Goal: Information Seeking & Learning: Learn about a topic

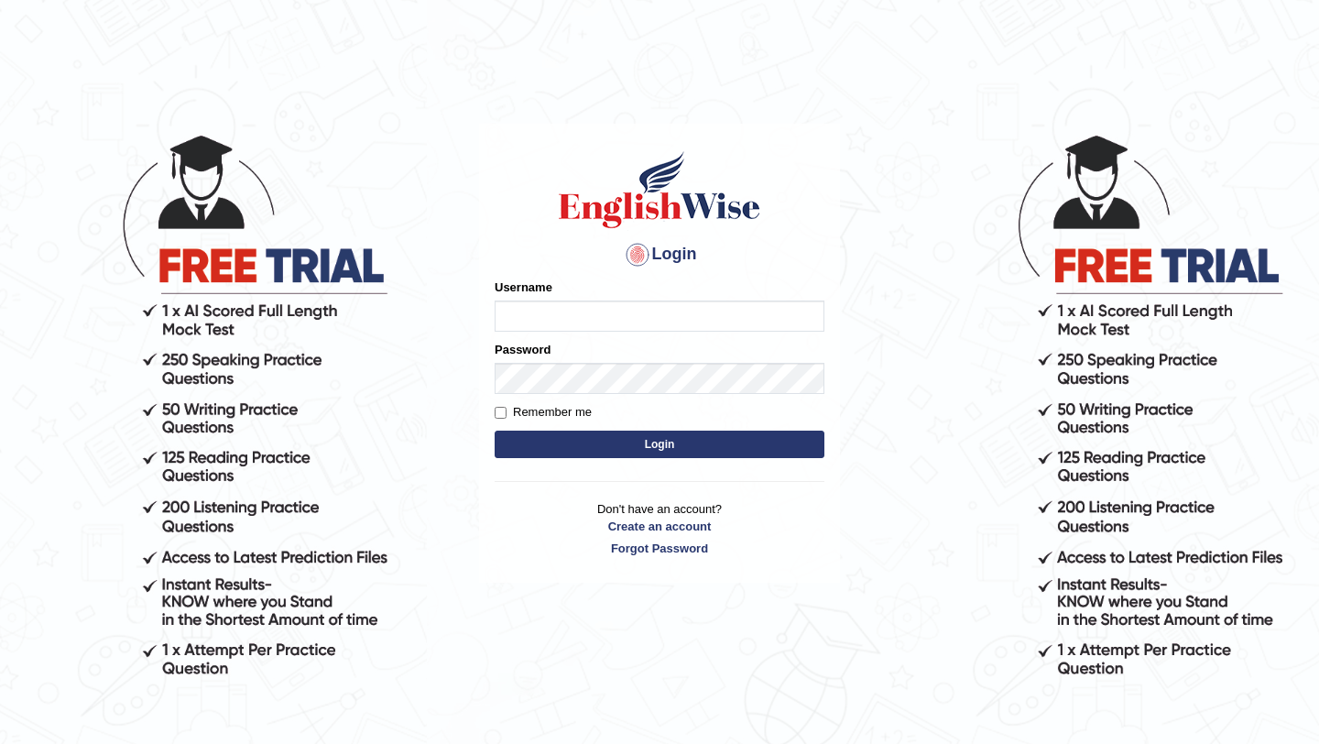
type input "NicolasD"
click at [591, 441] on button "Login" at bounding box center [660, 444] width 330 height 27
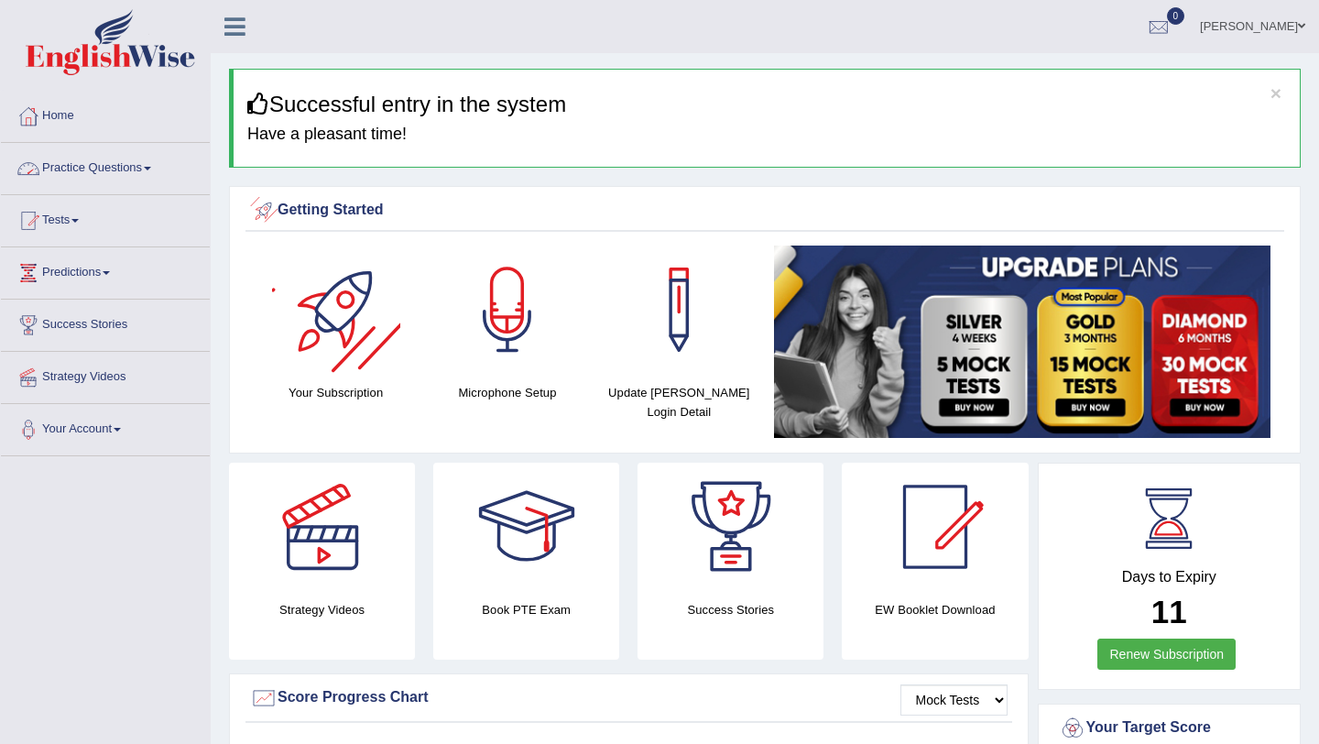
click at [90, 161] on link "Practice Questions" at bounding box center [105, 166] width 209 height 46
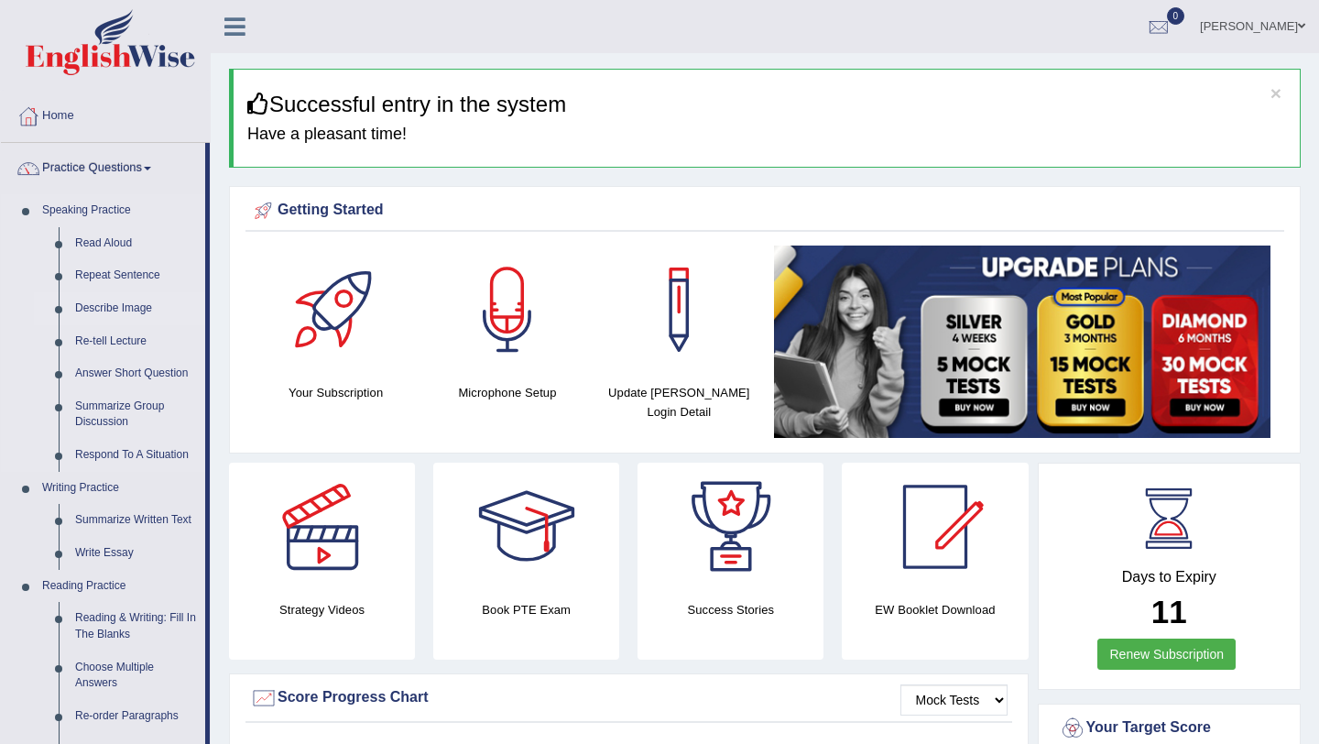
click at [142, 312] on link "Describe Image" at bounding box center [136, 308] width 138 height 33
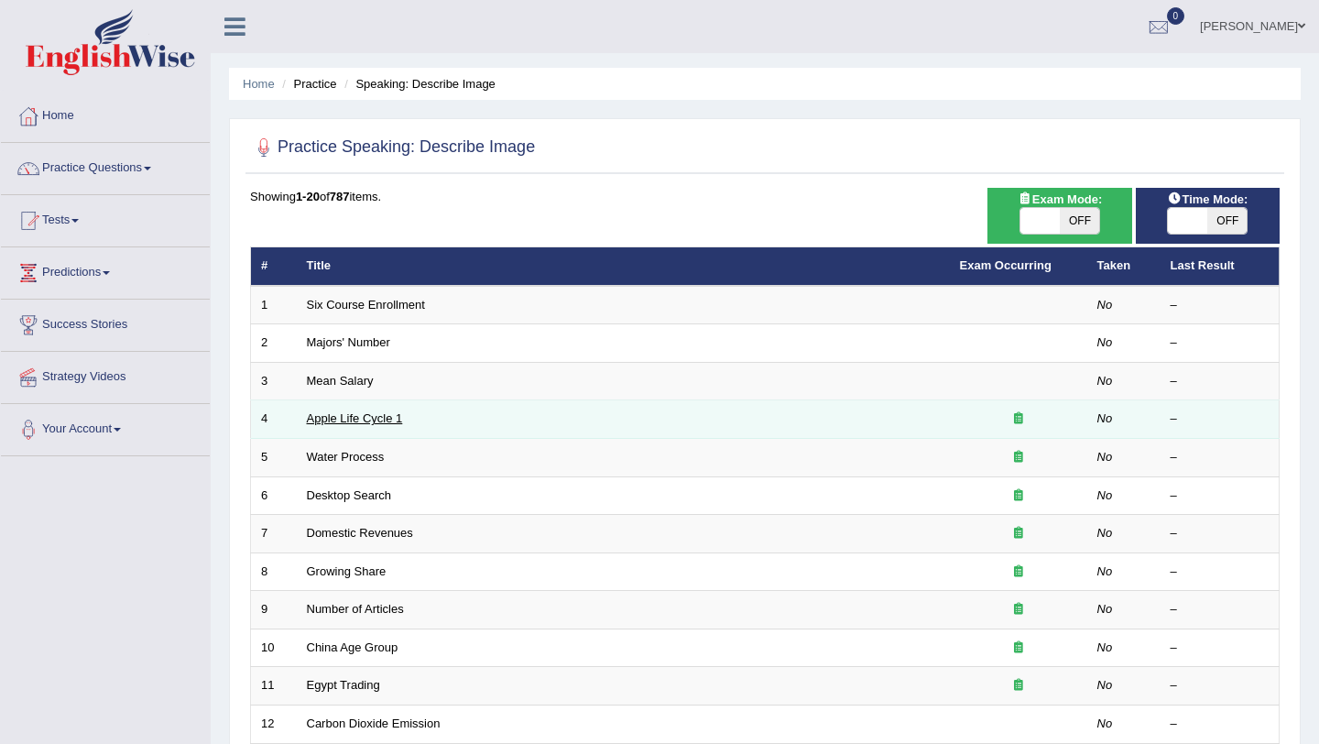
click at [377, 420] on link "Apple Life Cycle 1" at bounding box center [355, 418] width 96 height 14
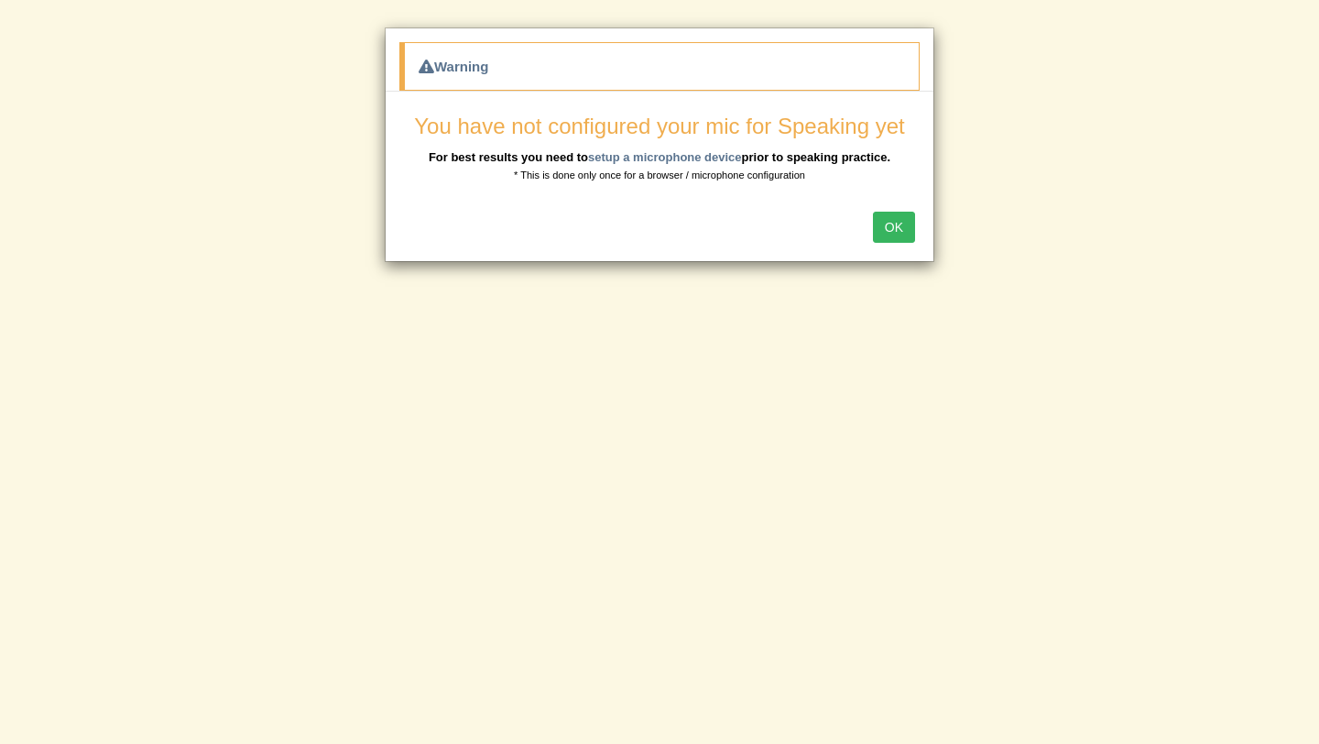
click at [900, 230] on button "OK" at bounding box center [894, 227] width 42 height 31
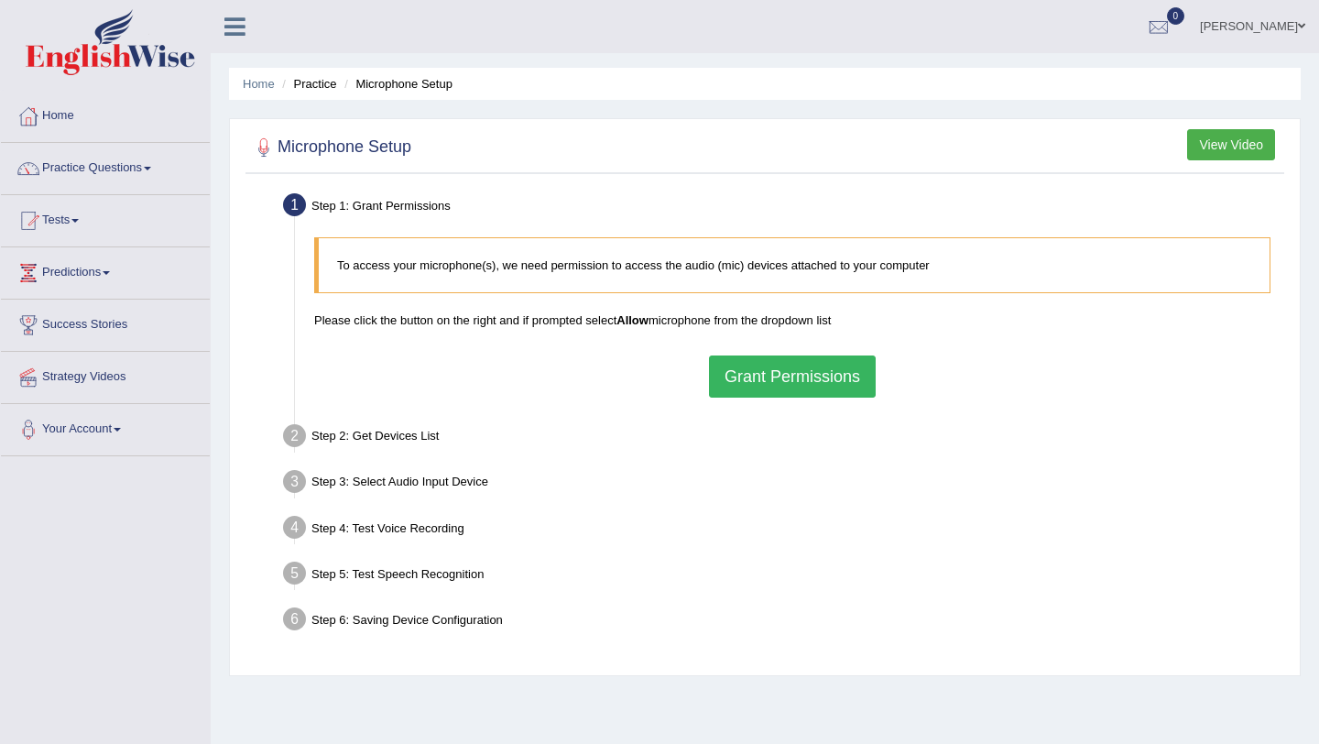
click at [776, 377] on button "Grant Permissions" at bounding box center [792, 376] width 167 height 42
click at [783, 378] on div "To access your microphone(s), we need permission to access the audio (mic) devi…" at bounding box center [792, 317] width 975 height 179
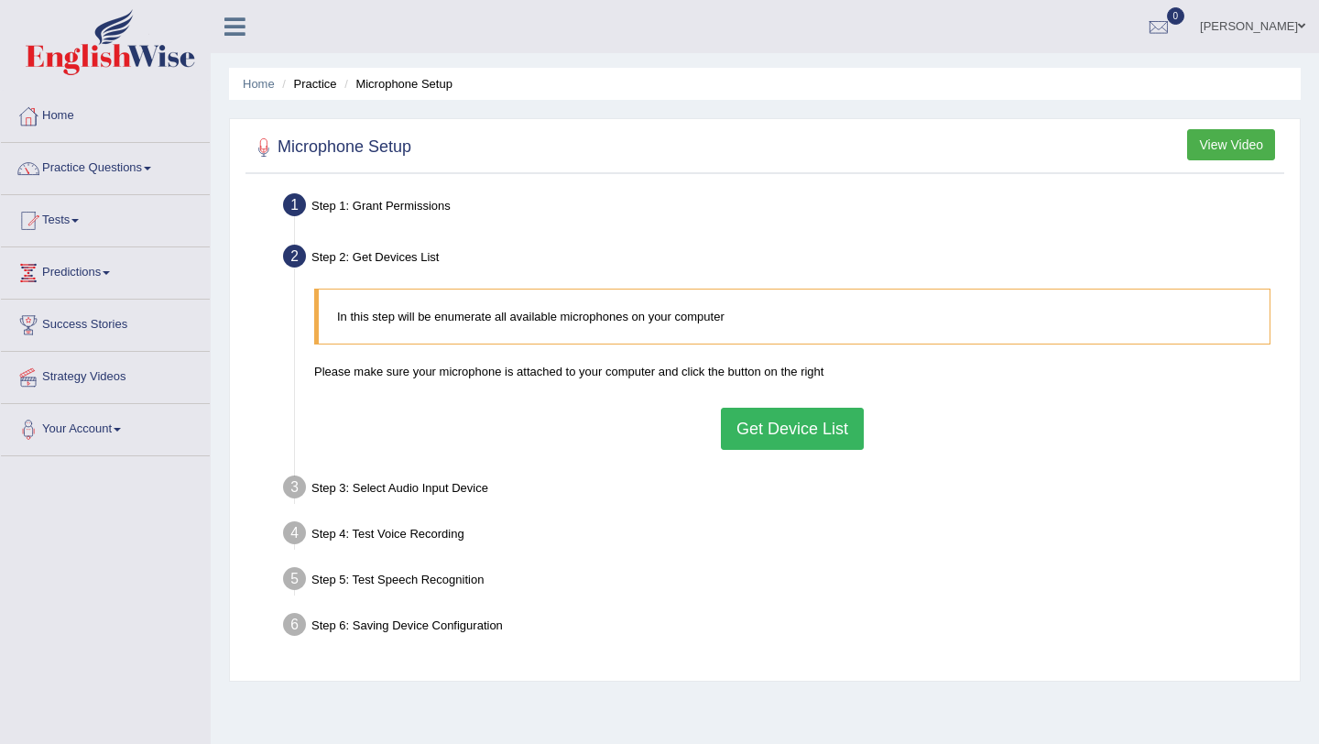
click at [783, 437] on button "Get Device List" at bounding box center [792, 429] width 143 height 42
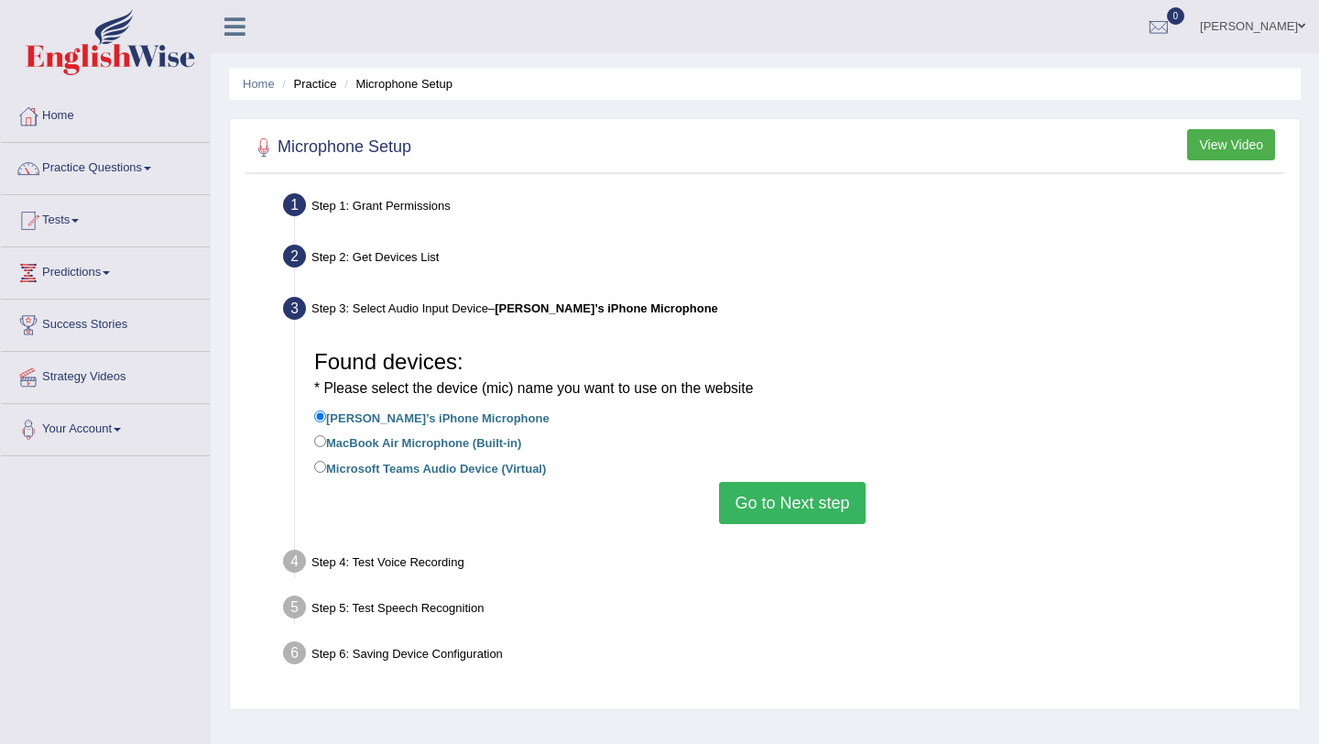
click at [382, 446] on label "MacBook Air Microphone (Built-in)" at bounding box center [417, 442] width 207 height 20
click at [326, 446] on input "MacBook Air Microphone (Built-in)" at bounding box center [320, 441] width 12 height 12
radio input "true"
click at [800, 496] on button "Go to Next step" at bounding box center [792, 503] width 146 height 42
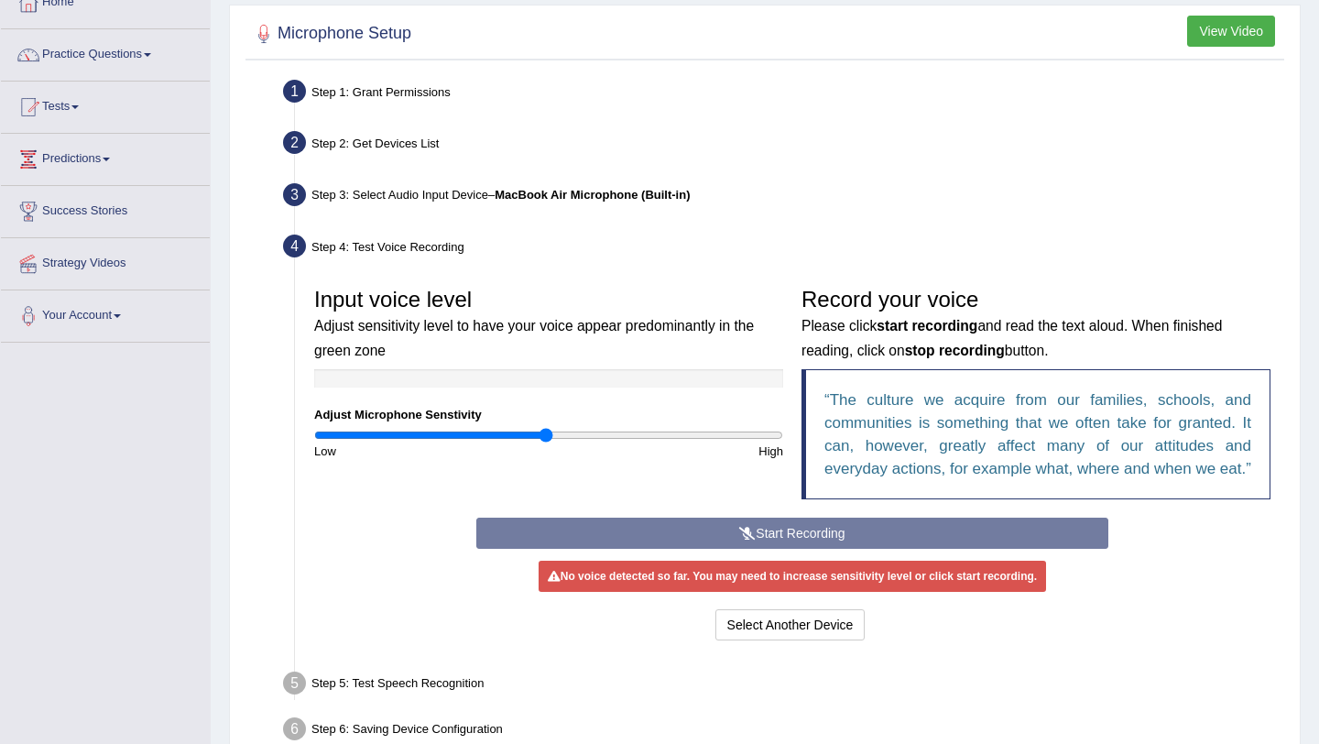
scroll to position [118, 0]
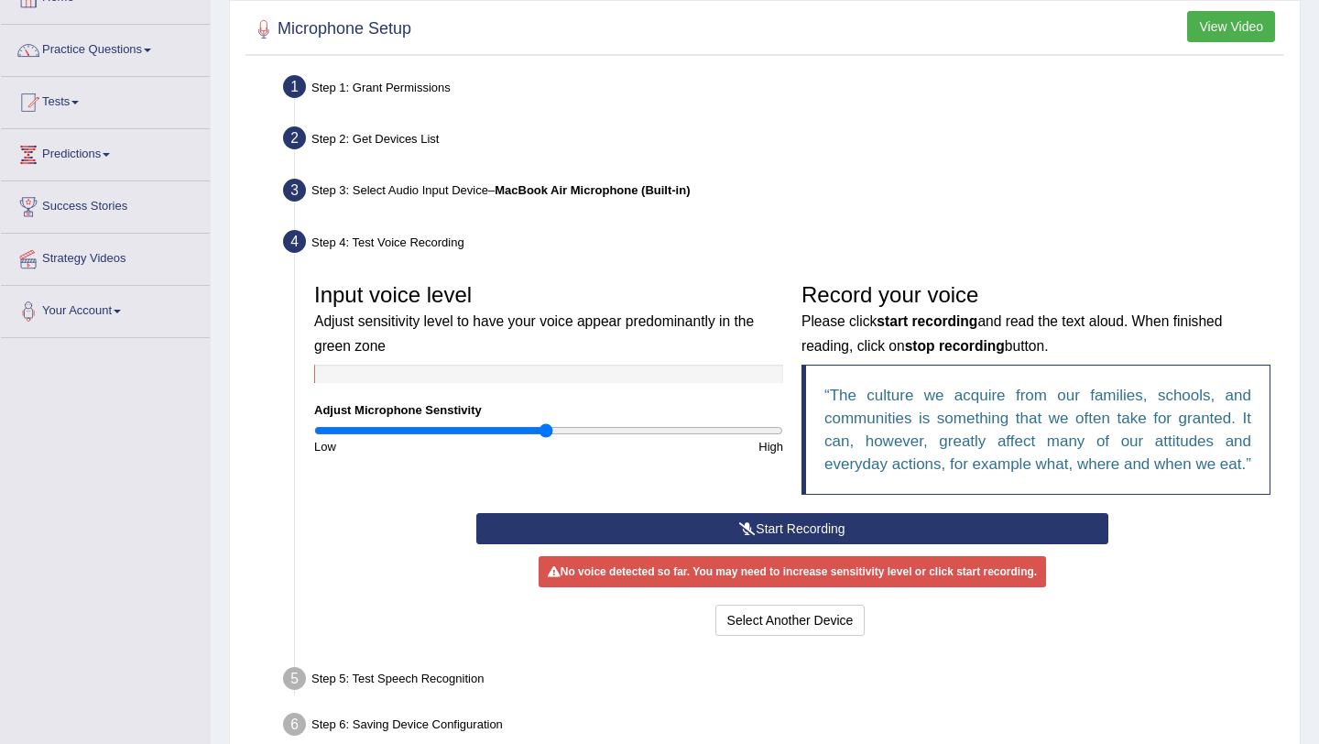
click at [744, 535] on icon at bounding box center [747, 528] width 16 height 13
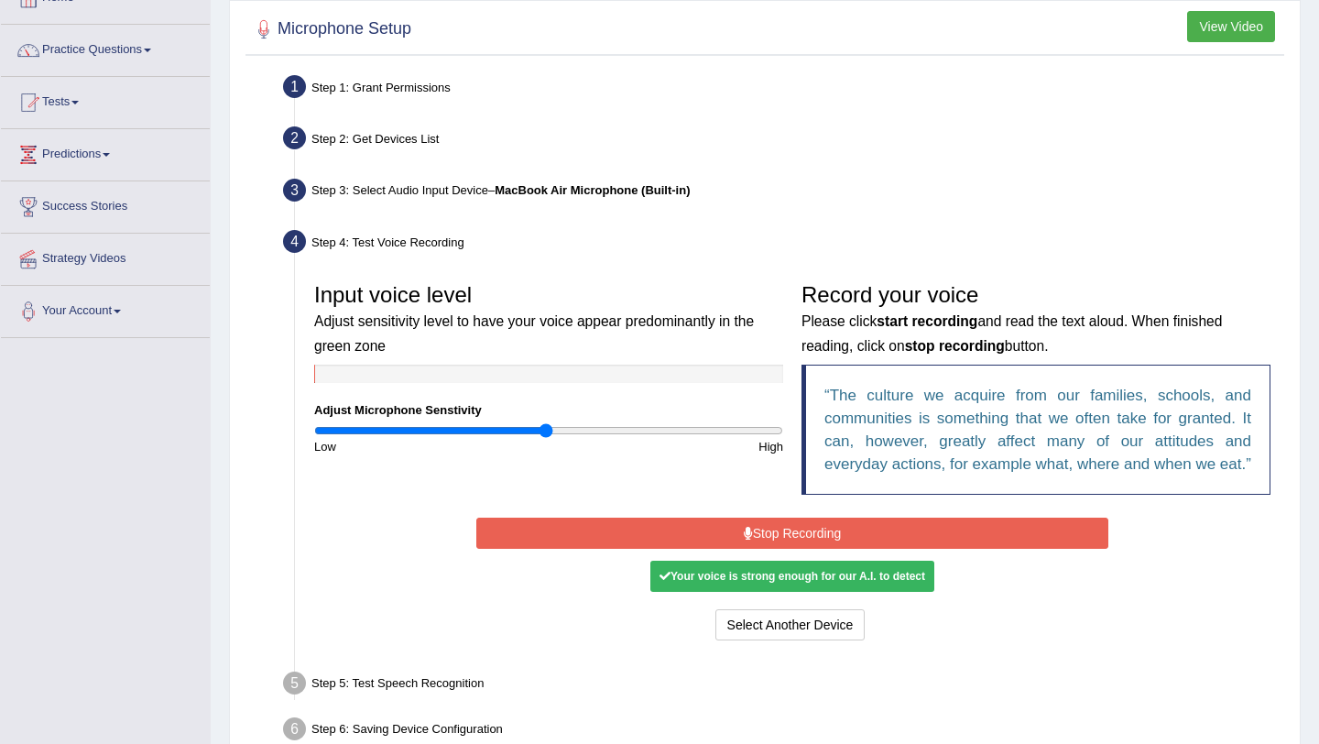
click at [750, 549] on button "Stop Recording" at bounding box center [791, 533] width 631 height 31
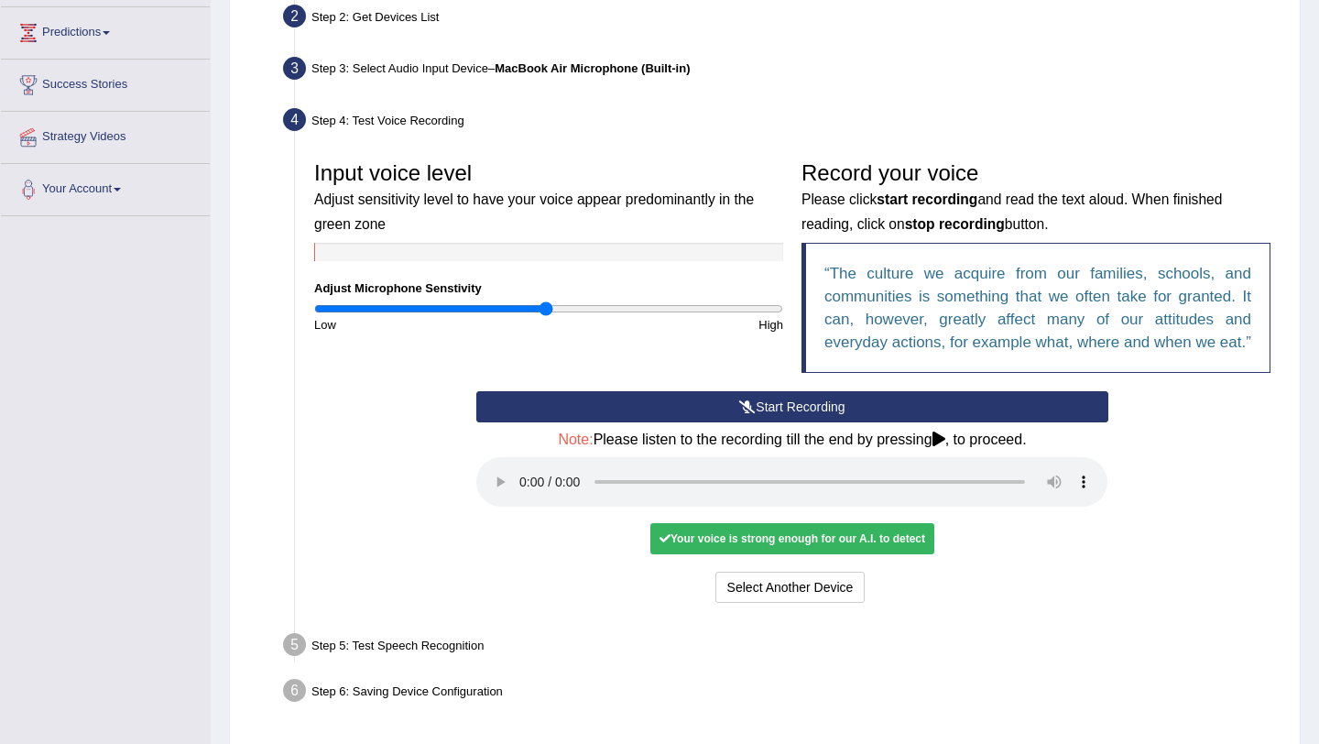
scroll to position [242, 0]
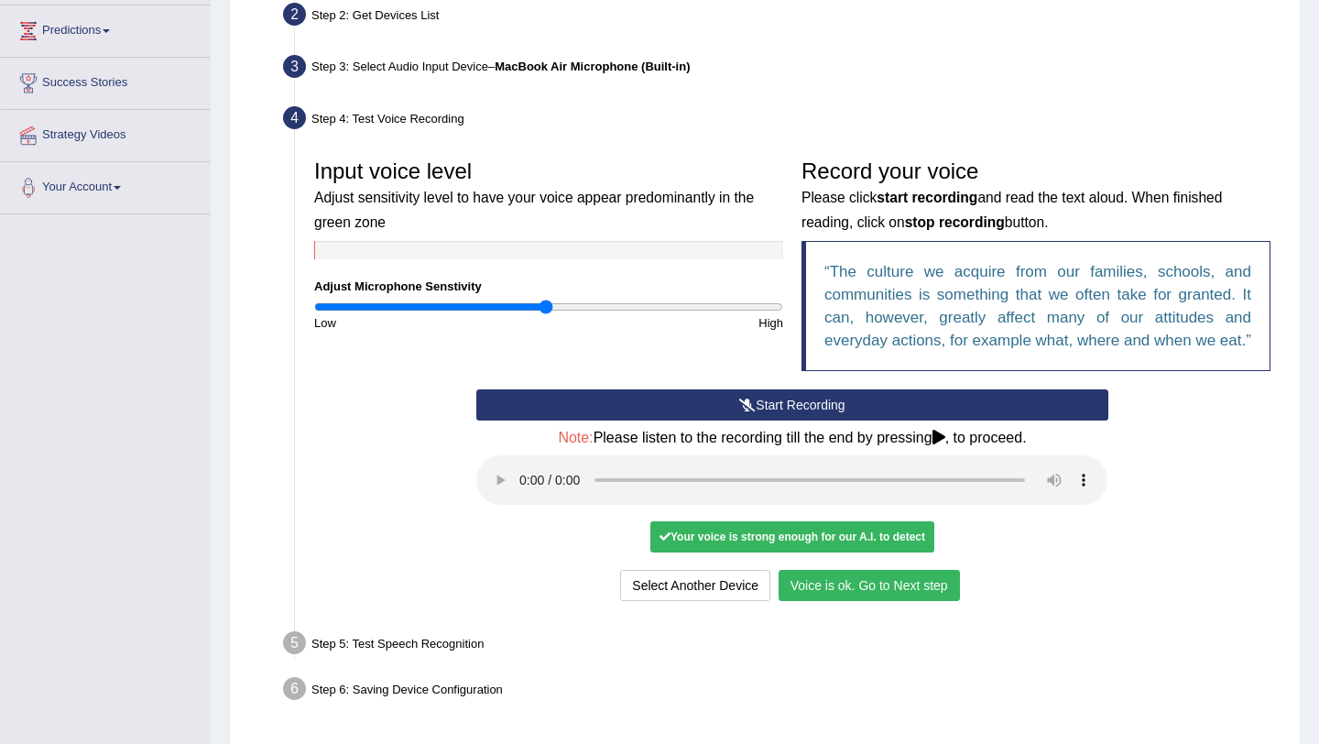
click at [896, 601] on button "Voice is ok. Go to Next step" at bounding box center [869, 585] width 181 height 31
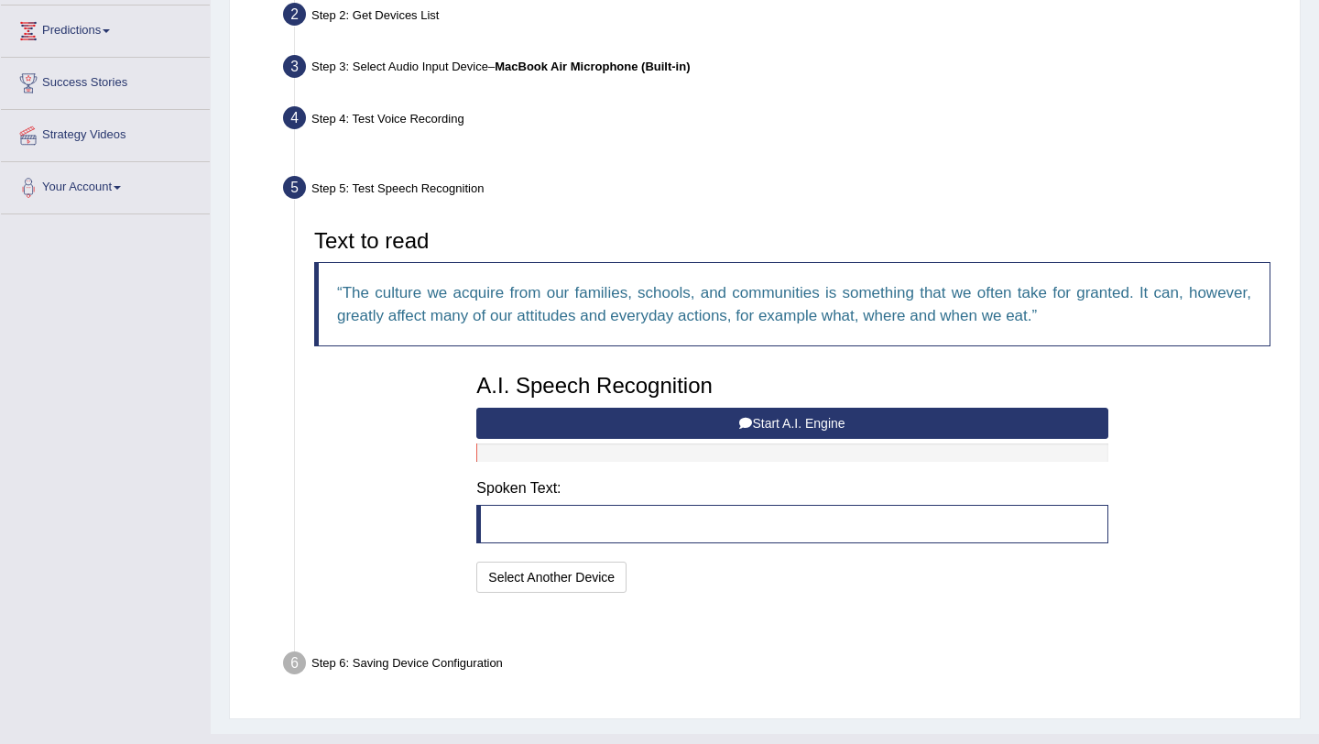
scroll to position [232, 0]
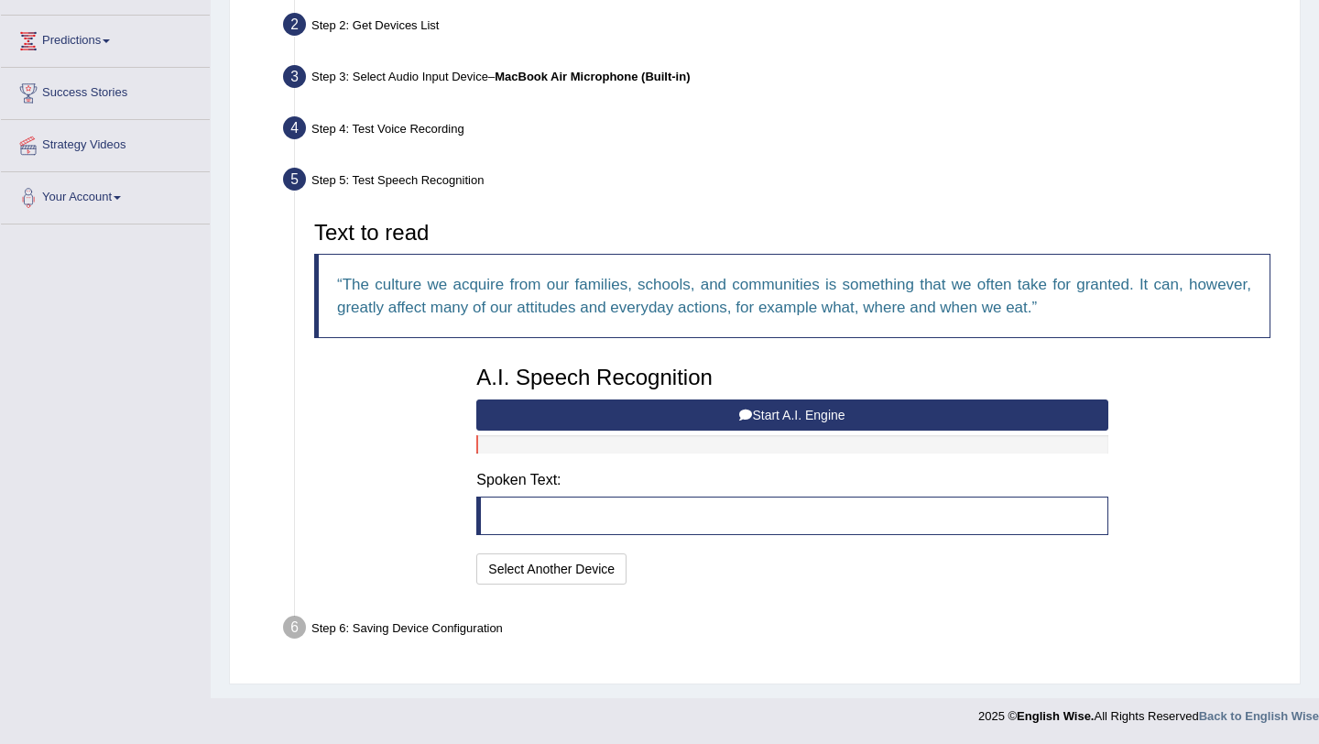
click at [739, 409] on icon at bounding box center [745, 415] width 13 height 13
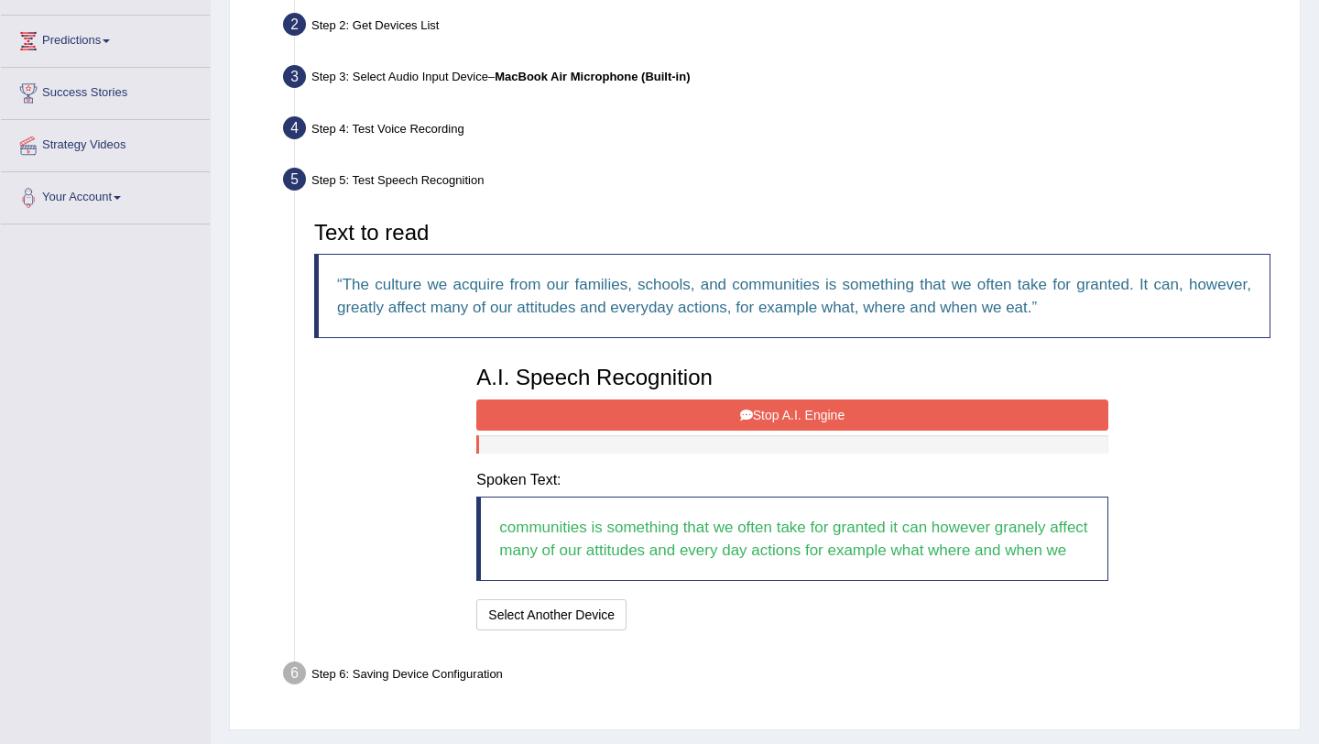
click at [749, 410] on icon at bounding box center [746, 415] width 13 height 13
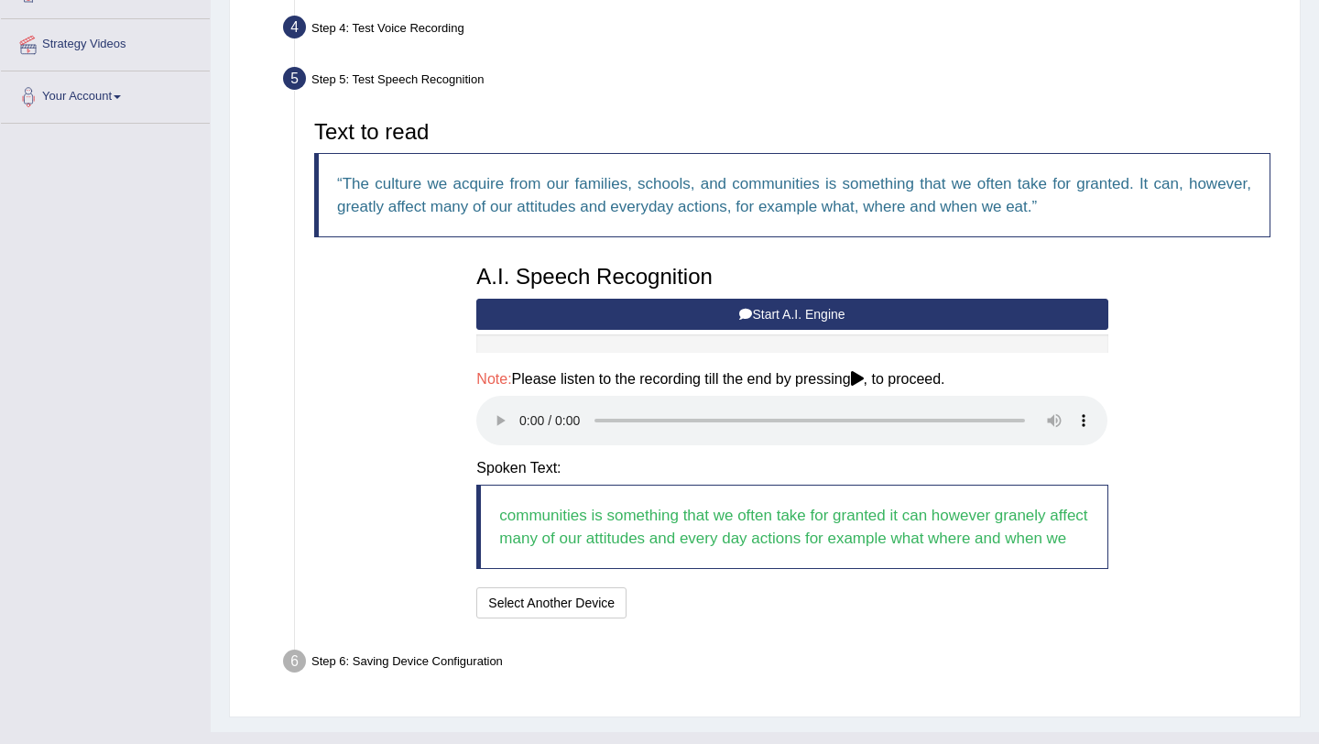
scroll to position [334, 0]
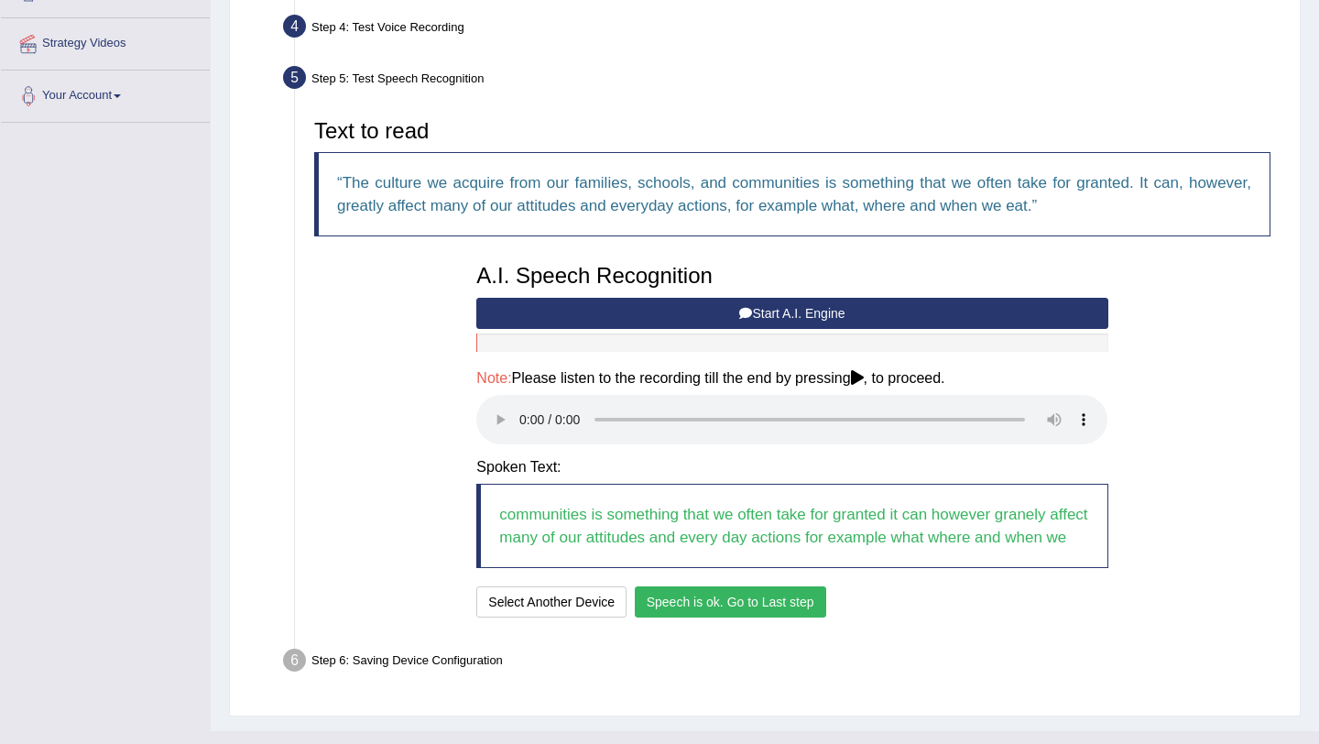
click at [727, 618] on button "Speech is ok. Go to Last step" at bounding box center [730, 601] width 191 height 31
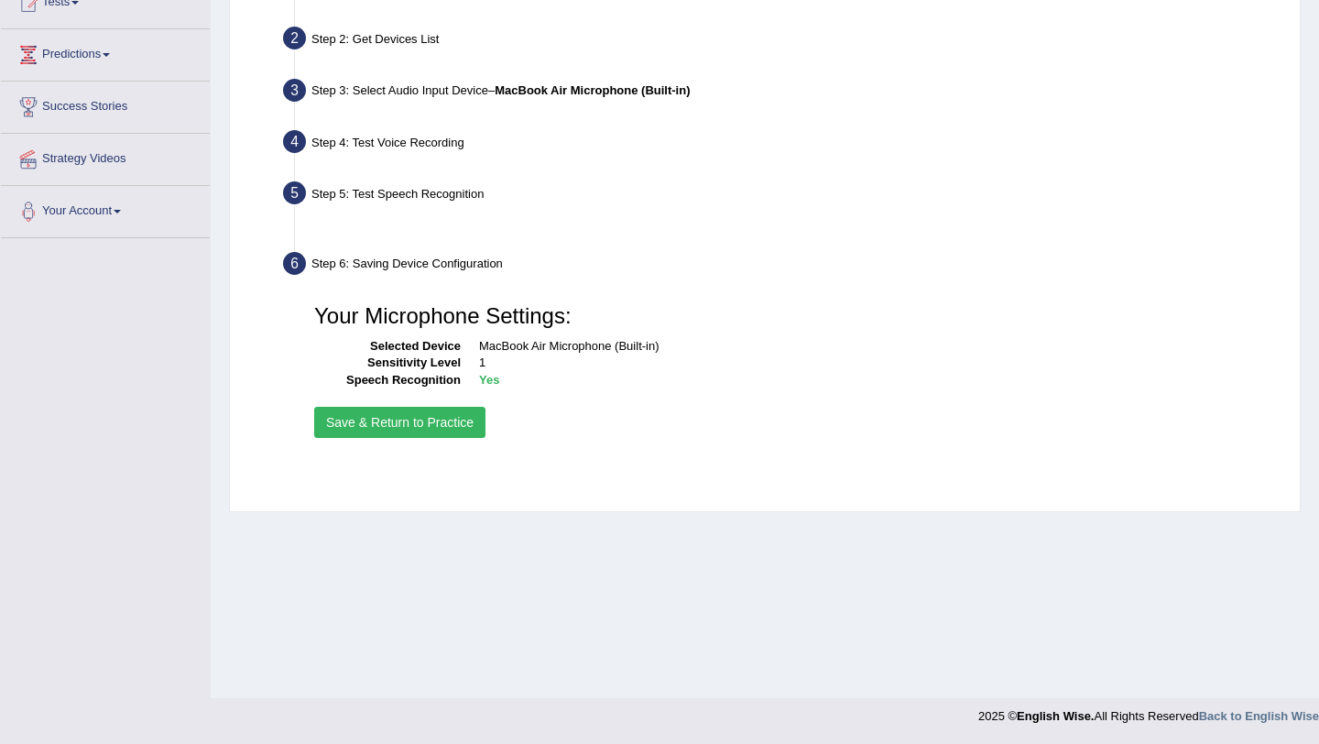
scroll to position [218, 0]
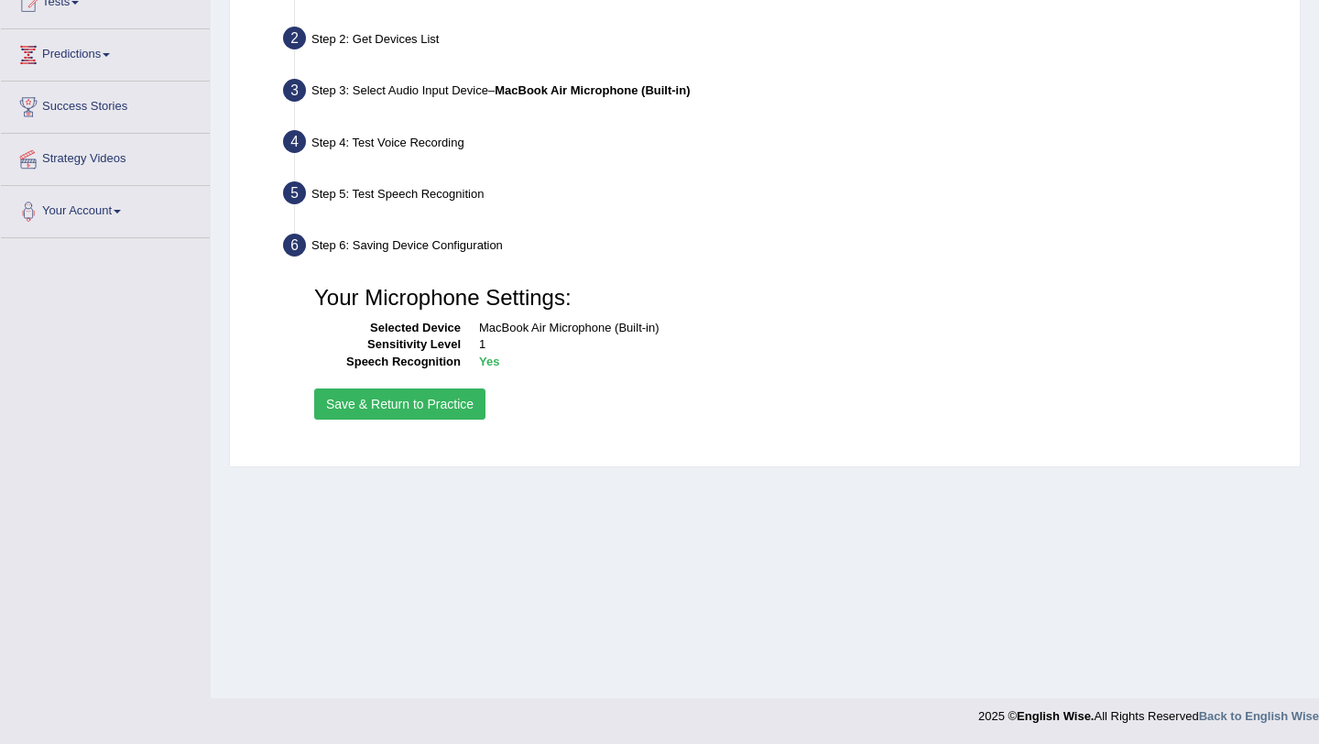
click at [405, 400] on button "Save & Return to Practice" at bounding box center [399, 403] width 171 height 31
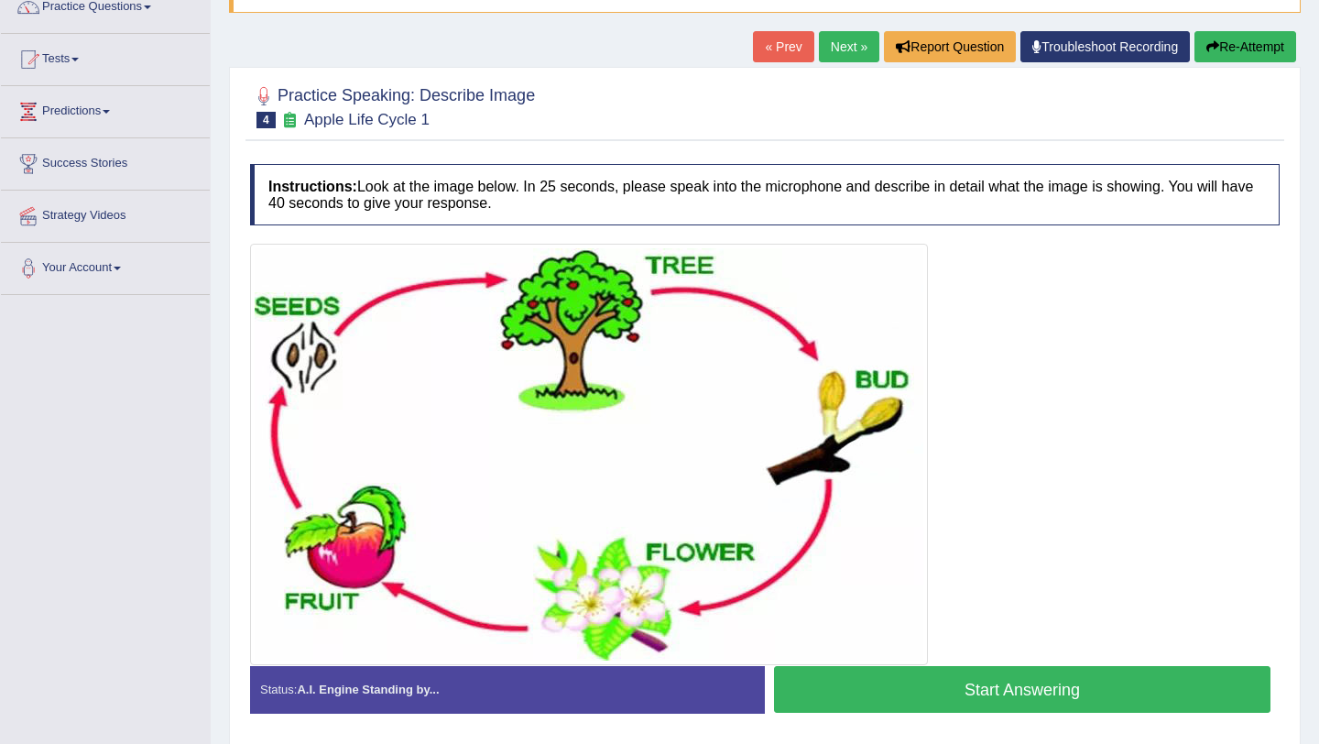
scroll to position [170, 0]
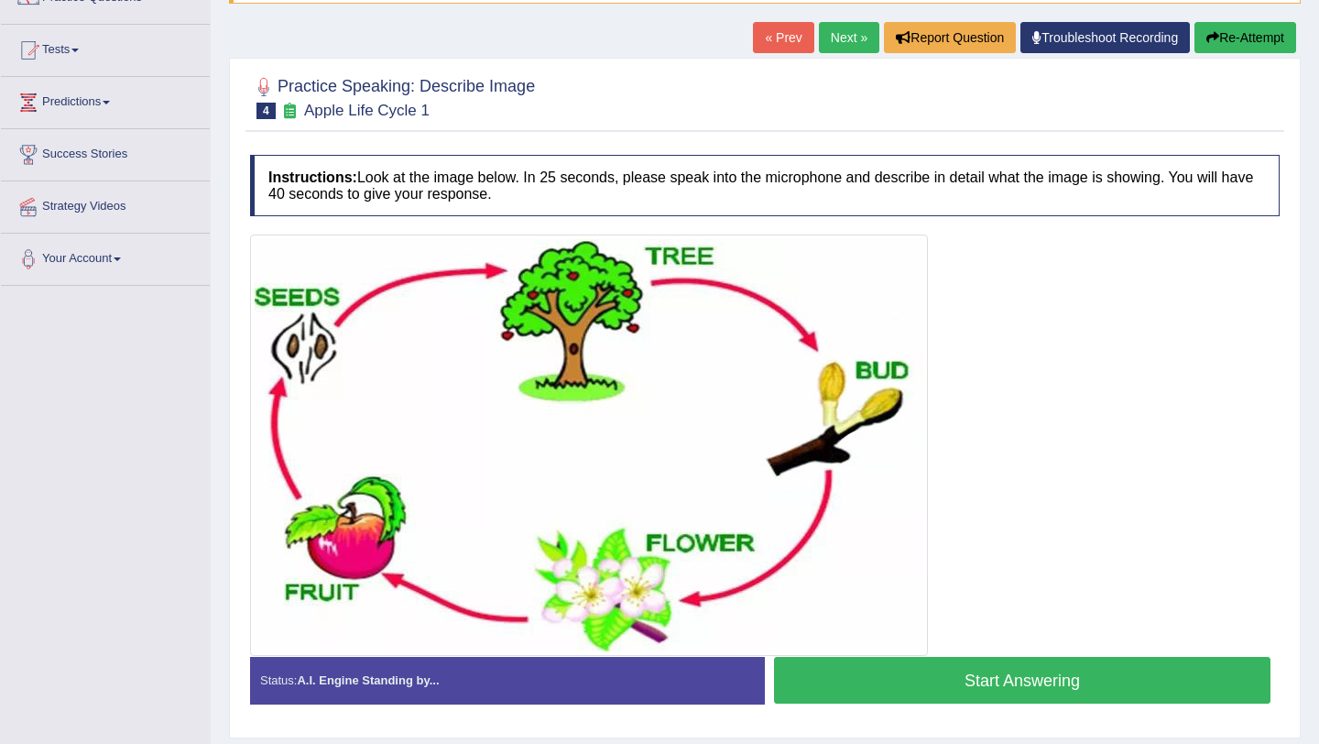
click at [1042, 690] on button "Start Answering" at bounding box center [1022, 680] width 497 height 47
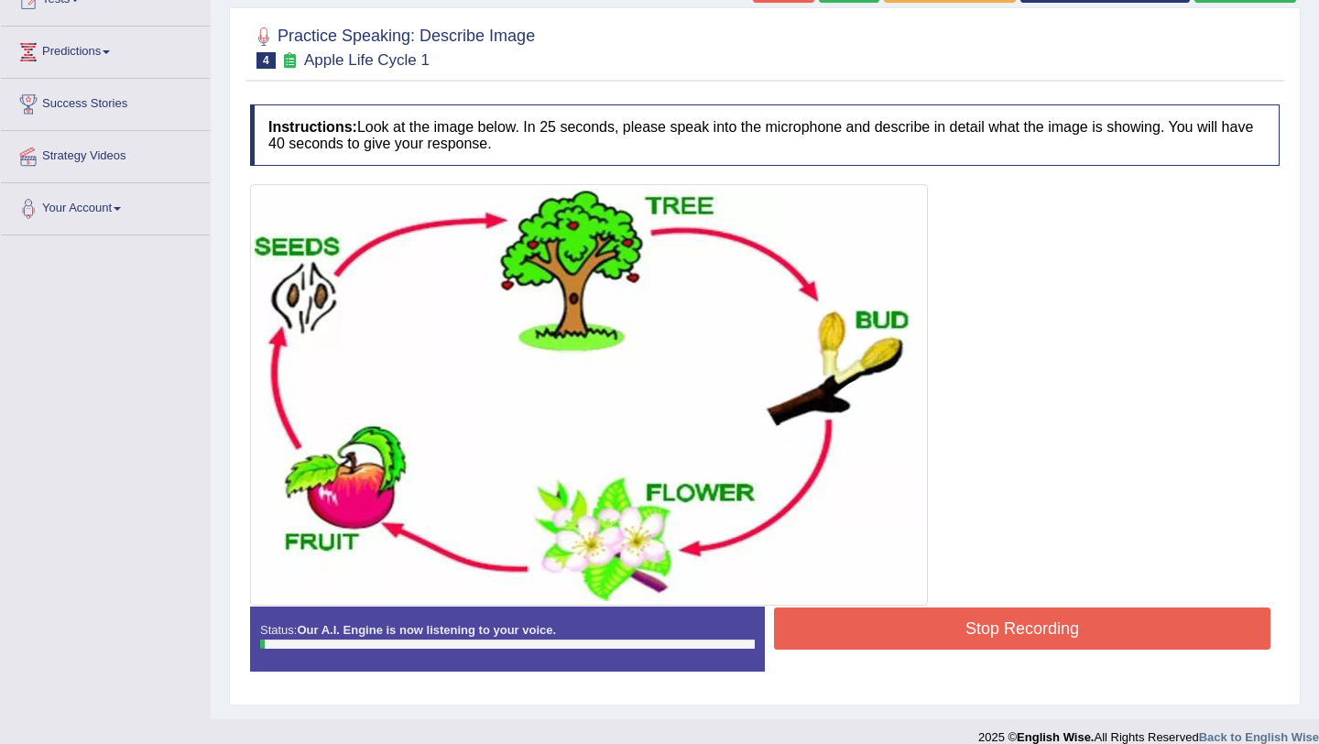
scroll to position [242, 0]
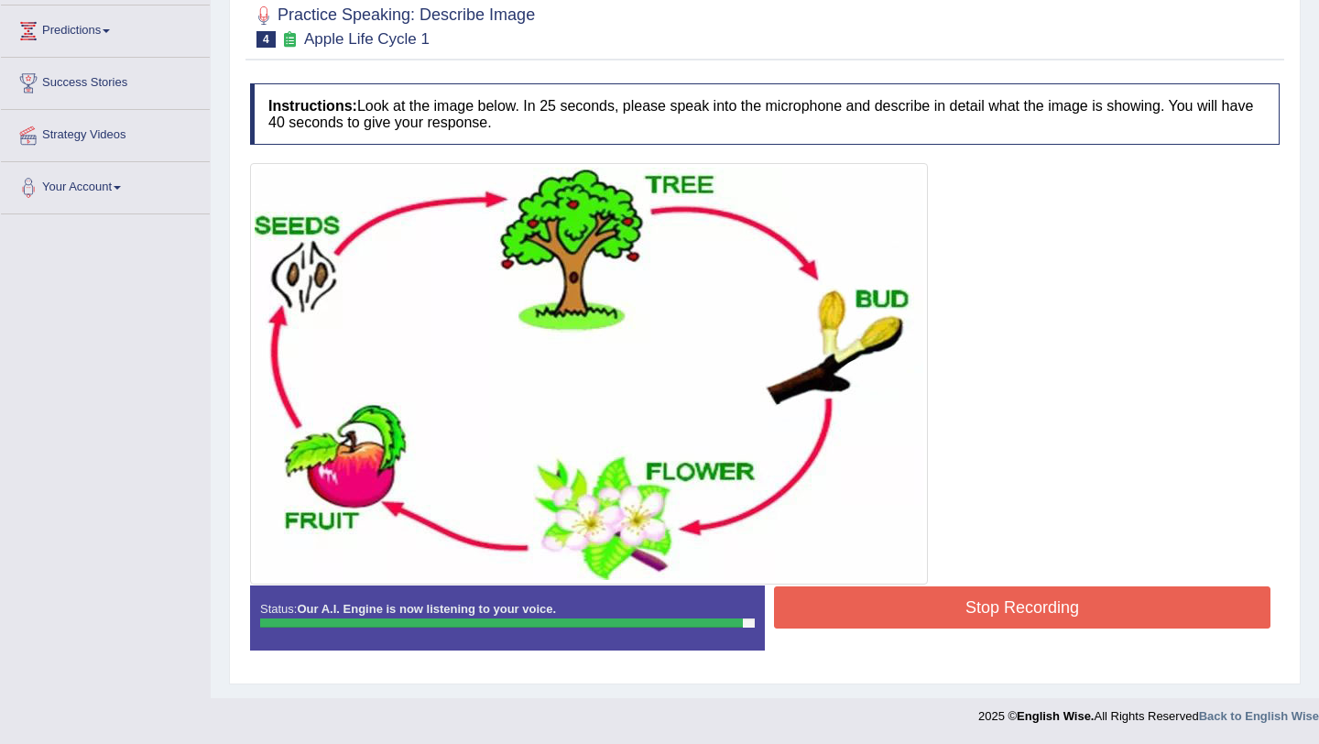
click at [1033, 607] on button "Stop Recording" at bounding box center [1022, 607] width 497 height 42
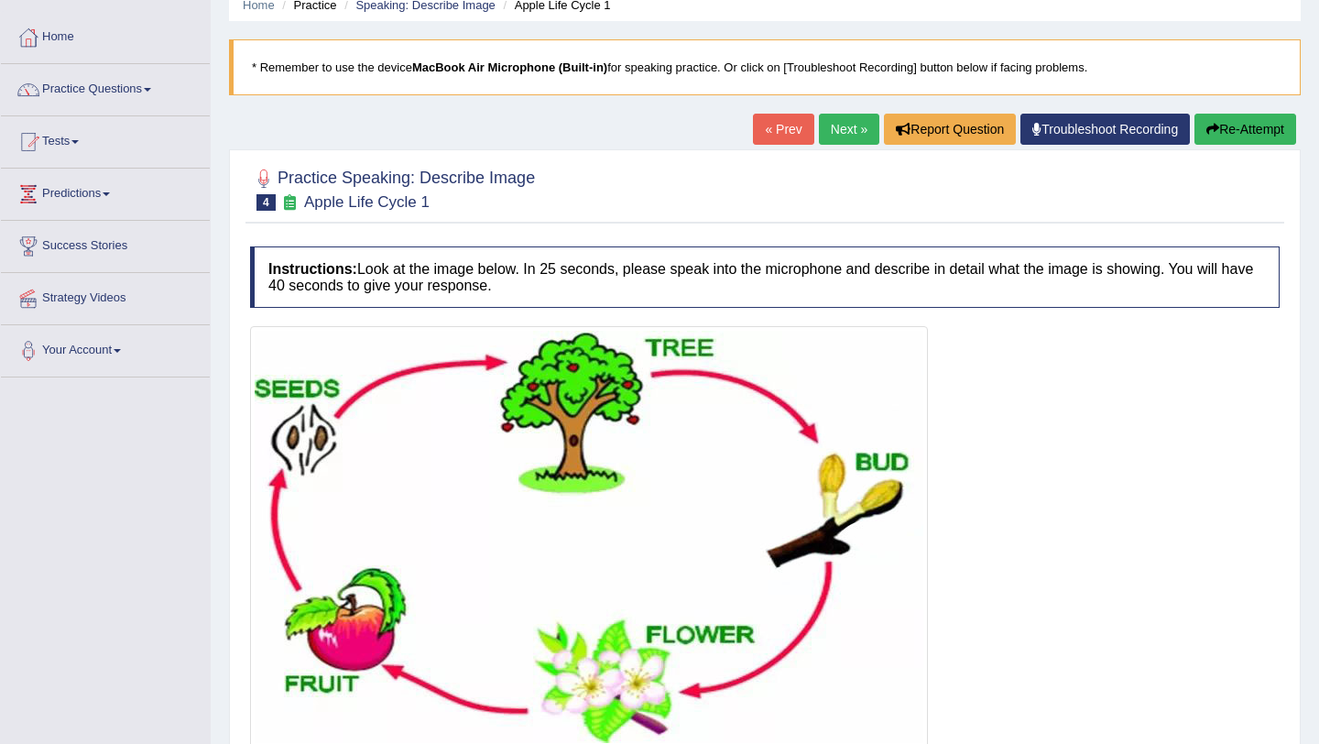
scroll to position [0, 0]
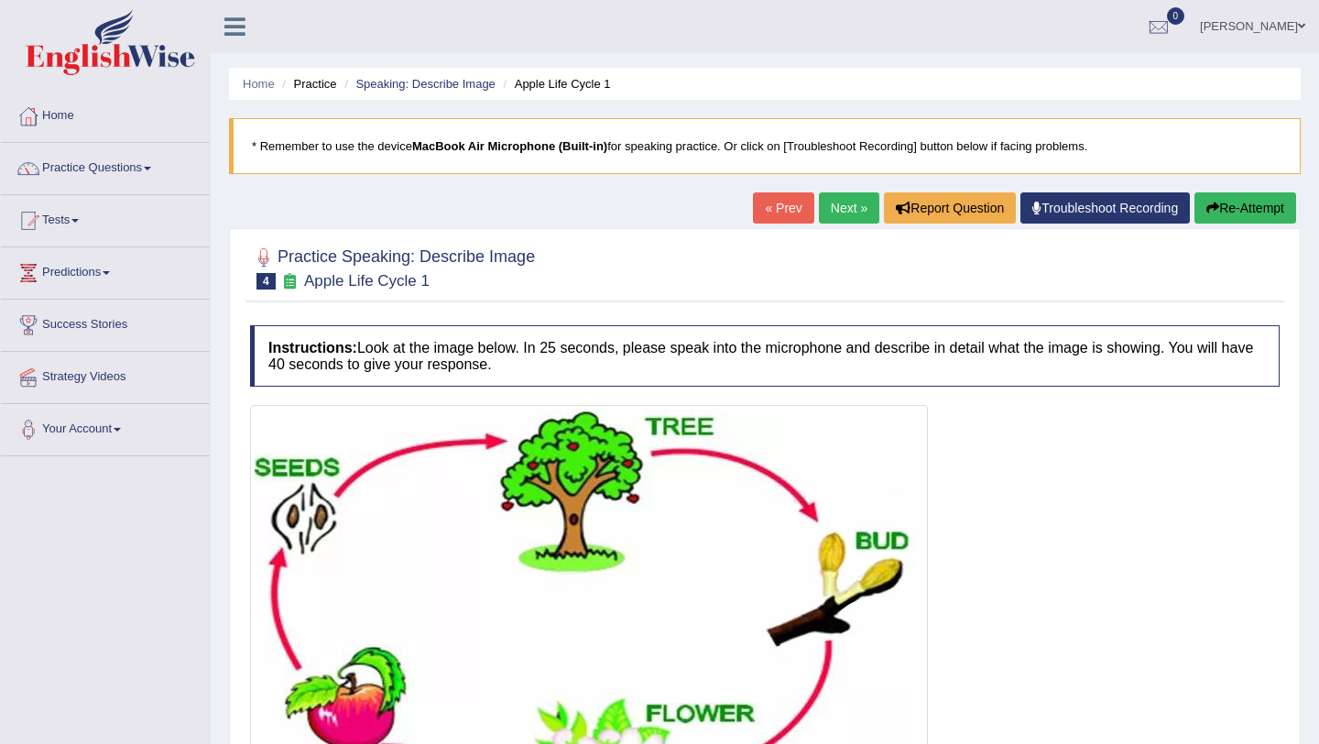
click at [838, 213] on link "Next »" at bounding box center [849, 207] width 60 height 31
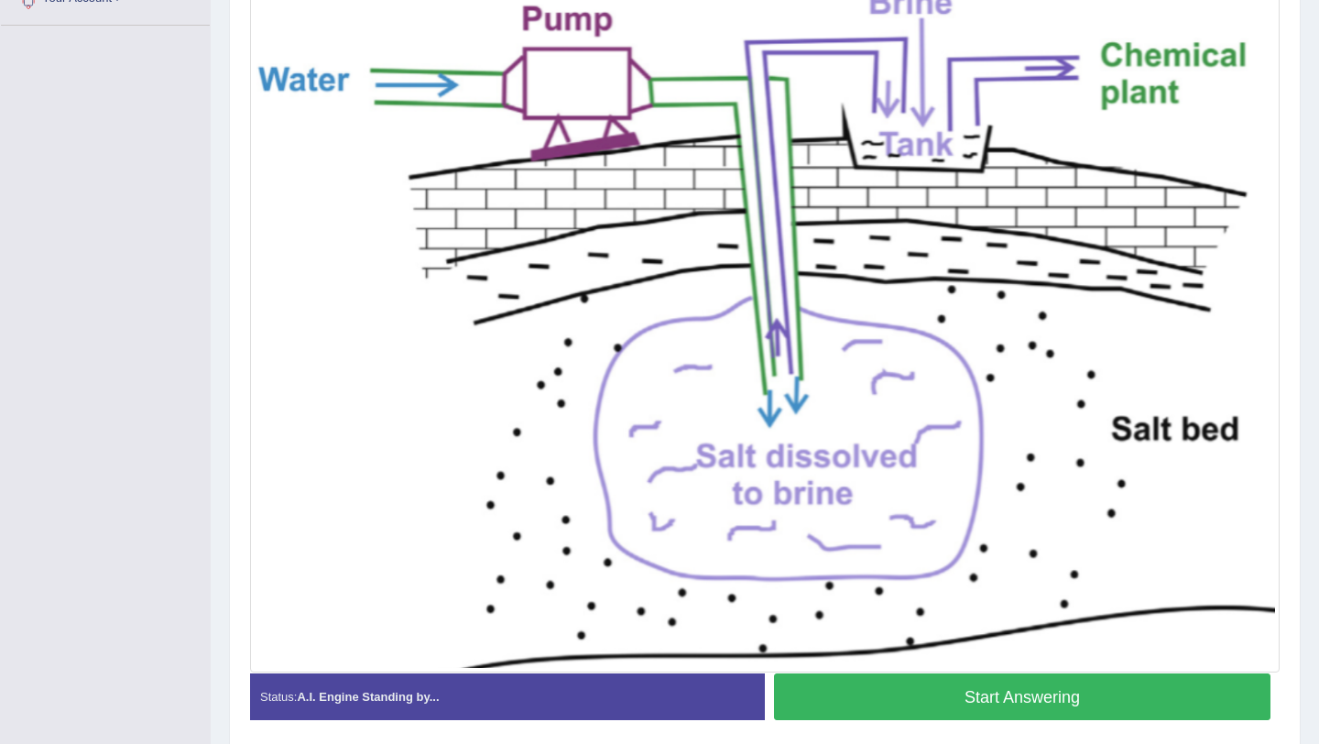
scroll to position [501, 0]
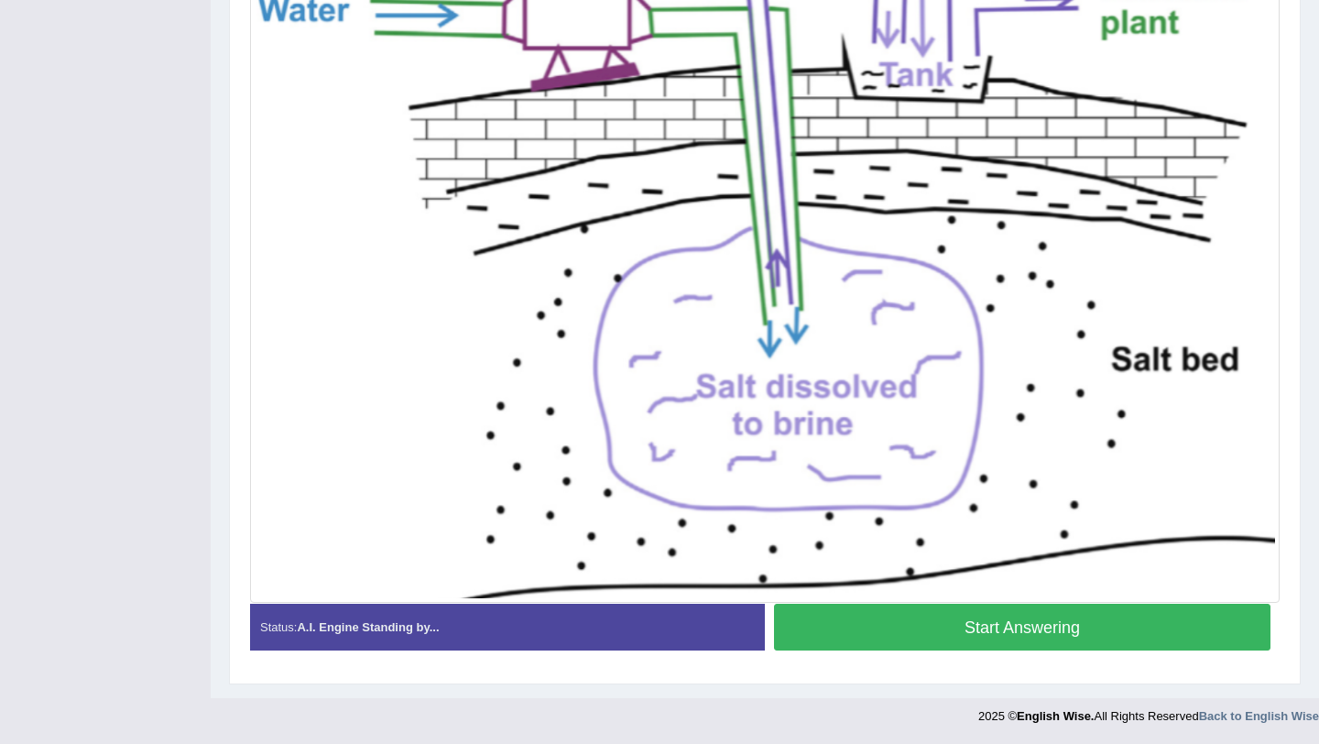
click at [427, 637] on div "Status: A.I. Engine Standing by..." at bounding box center [507, 627] width 515 height 47
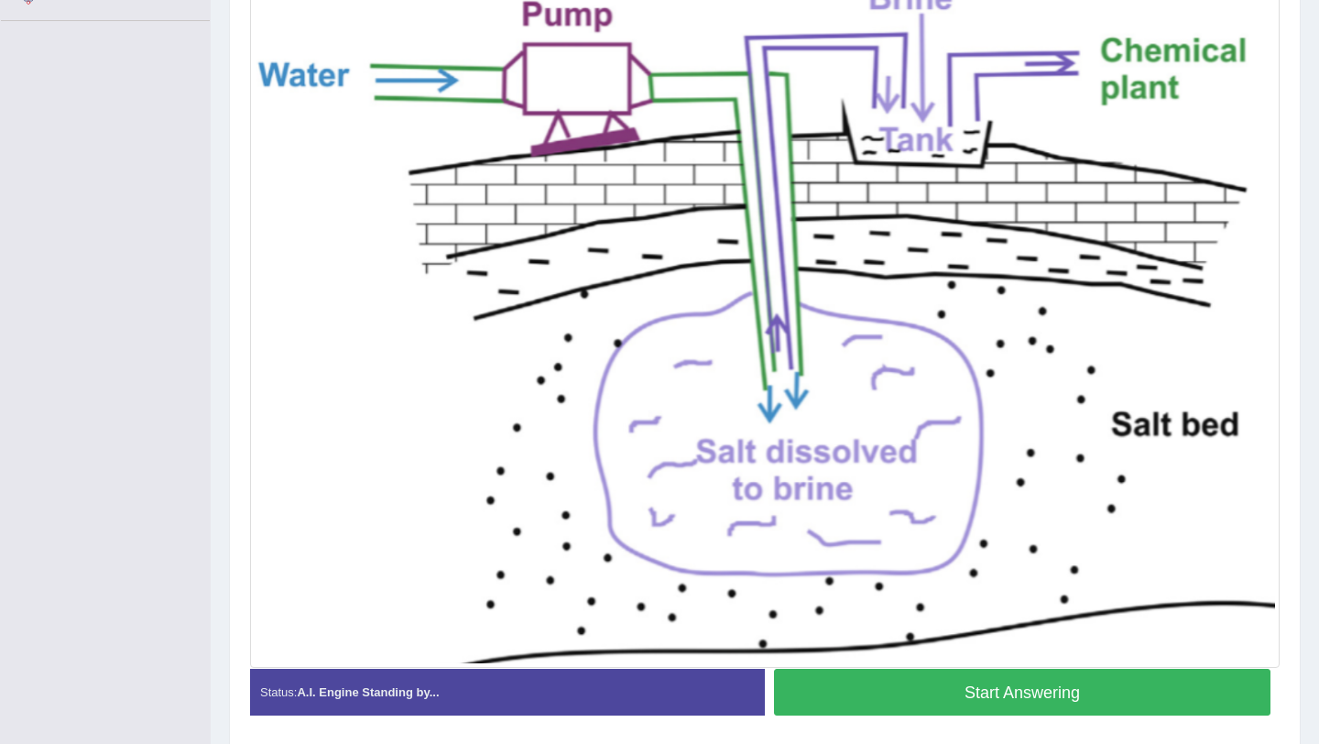
scroll to position [468, 0]
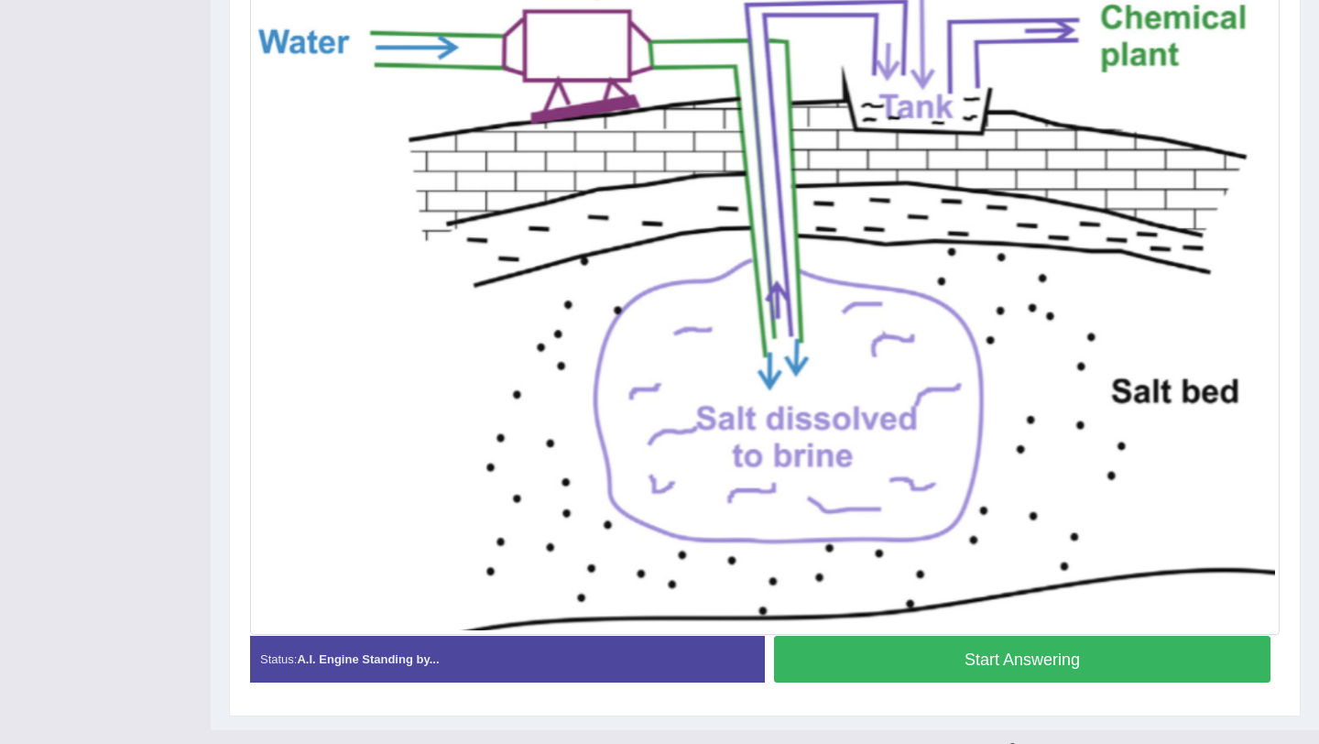
click at [1003, 656] on button "Start Answering" at bounding box center [1022, 659] width 497 height 47
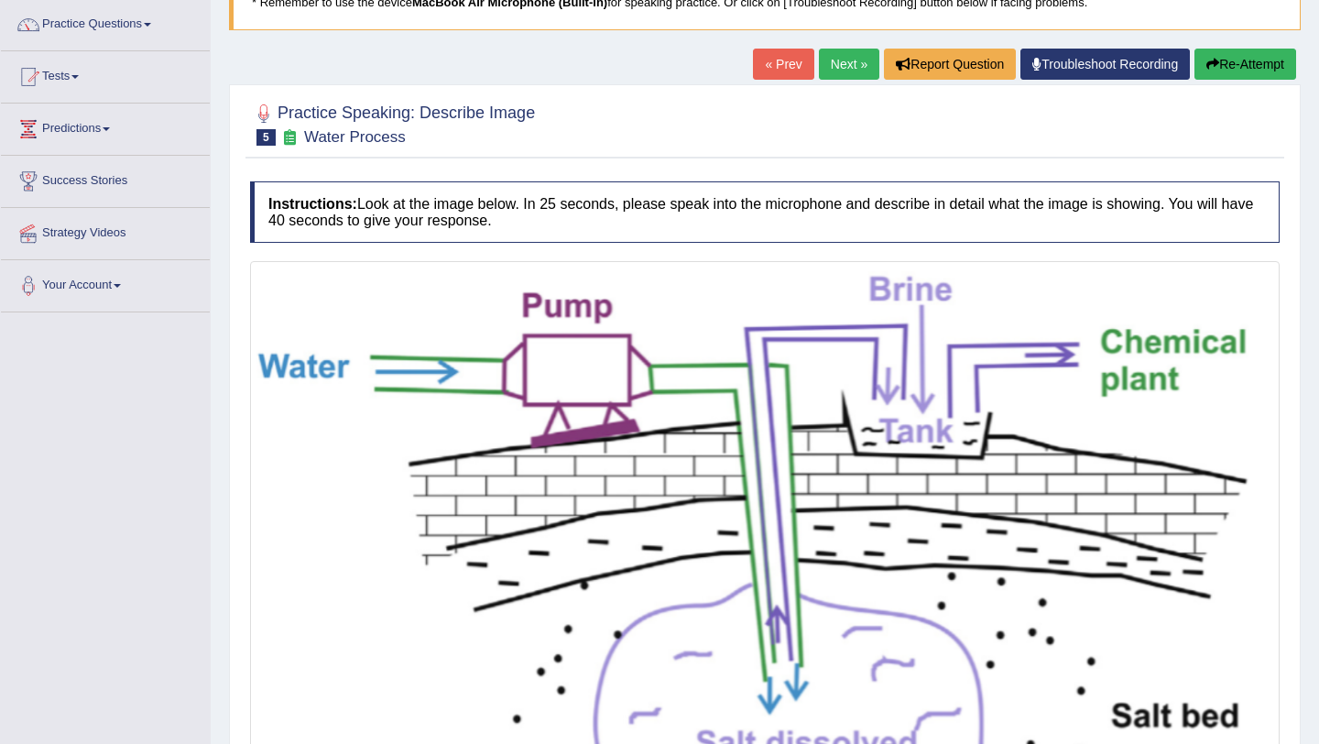
scroll to position [139, 0]
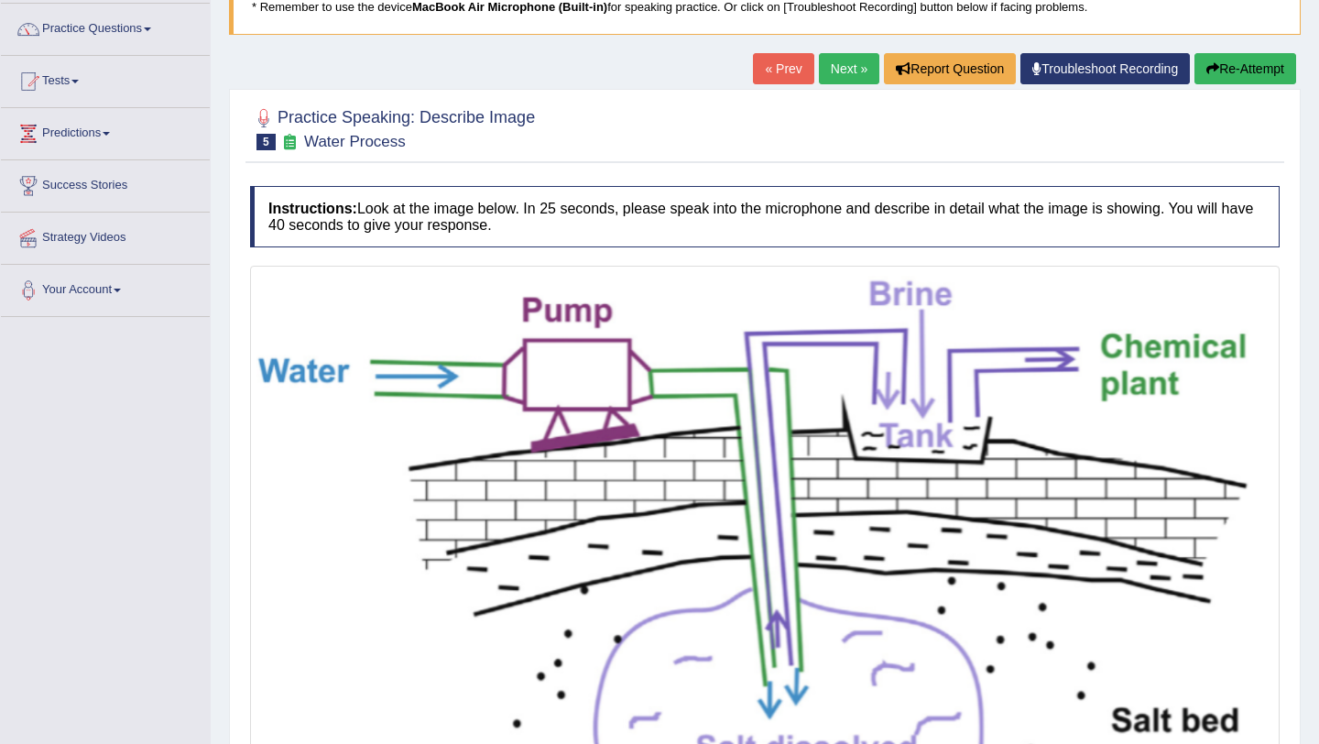
click at [1247, 66] on button "Re-Attempt" at bounding box center [1246, 68] width 102 height 31
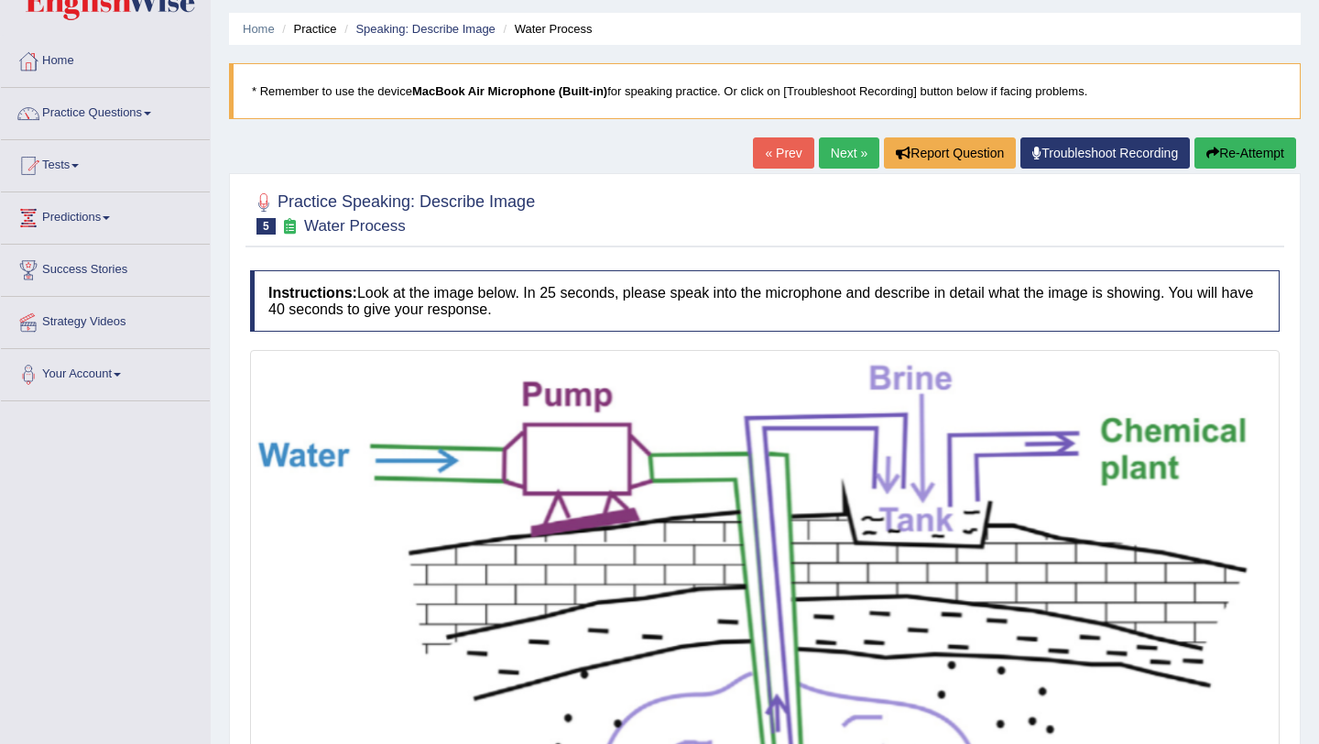
scroll to position [0, 0]
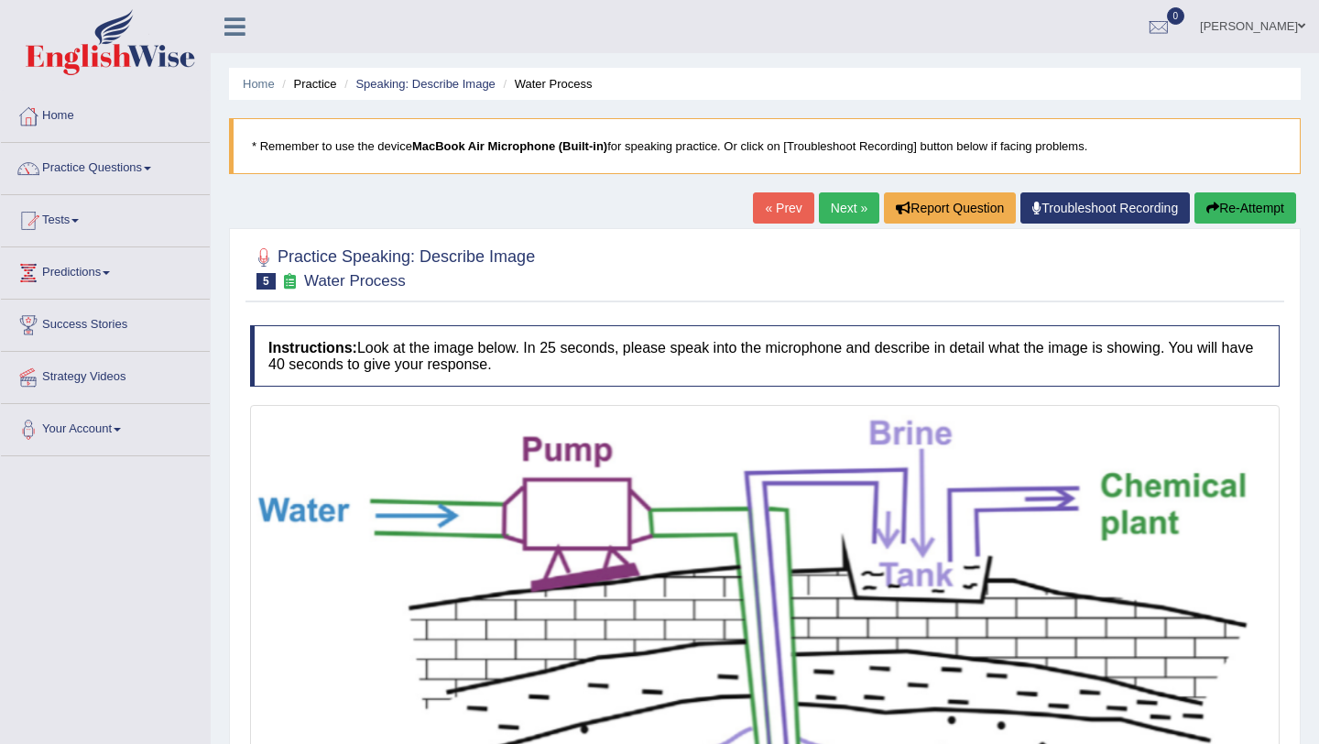
click at [1222, 208] on button "Re-Attempt" at bounding box center [1246, 207] width 102 height 31
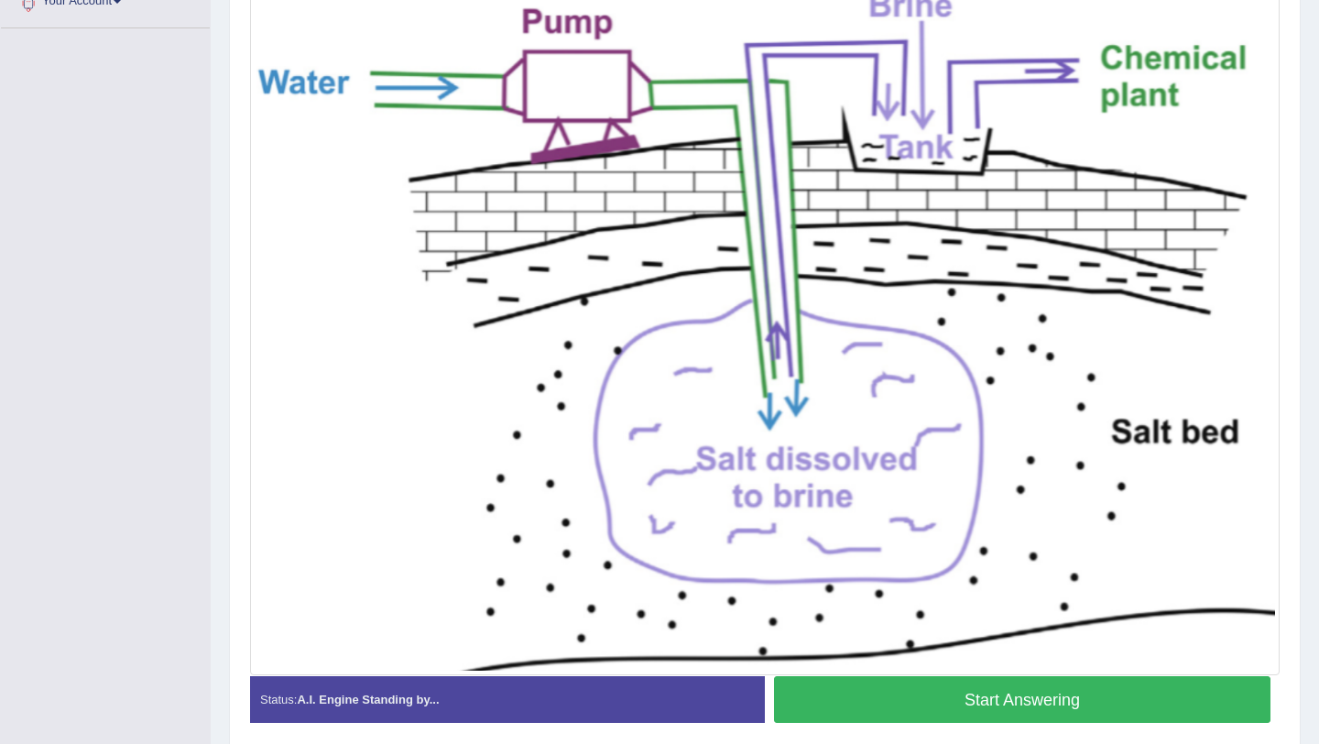
scroll to position [431, 0]
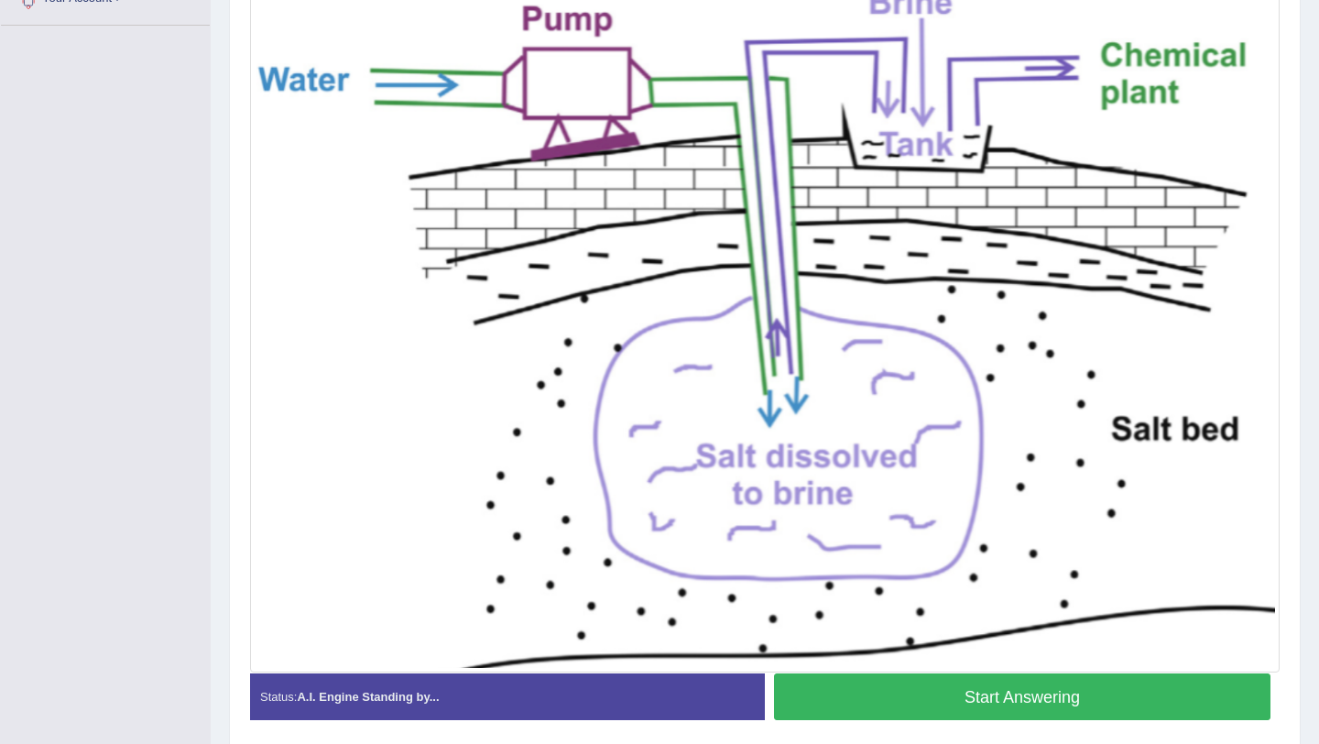
click at [891, 694] on button "Start Answering" at bounding box center [1022, 696] width 497 height 47
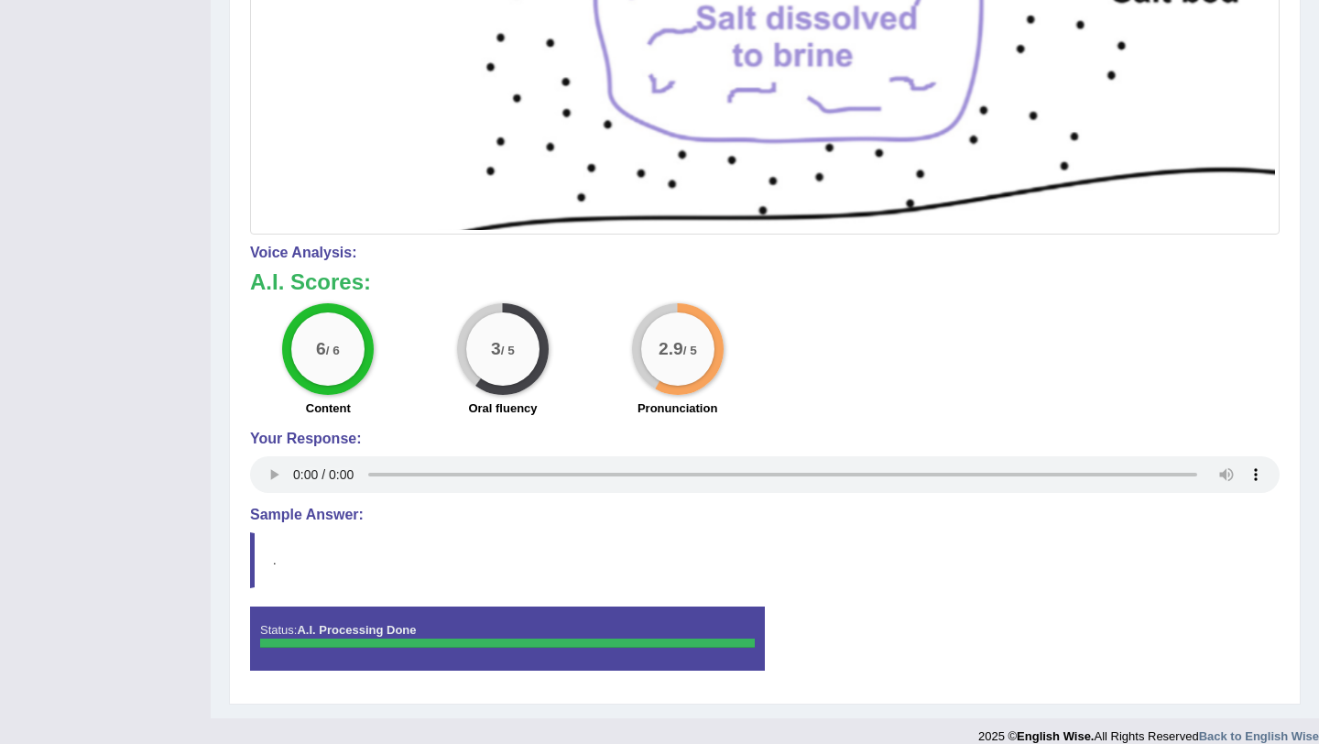
scroll to position [865, 0]
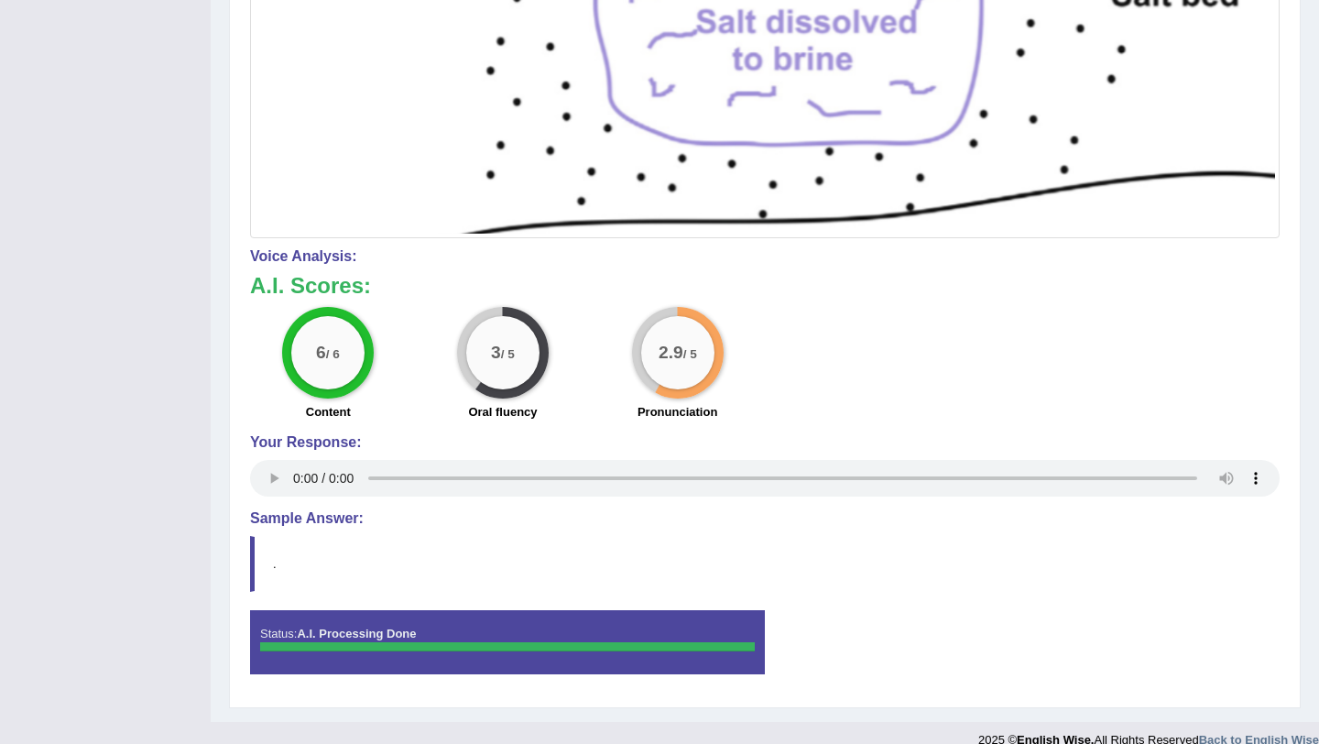
click at [661, 343] on big "2.9" at bounding box center [671, 353] width 25 height 20
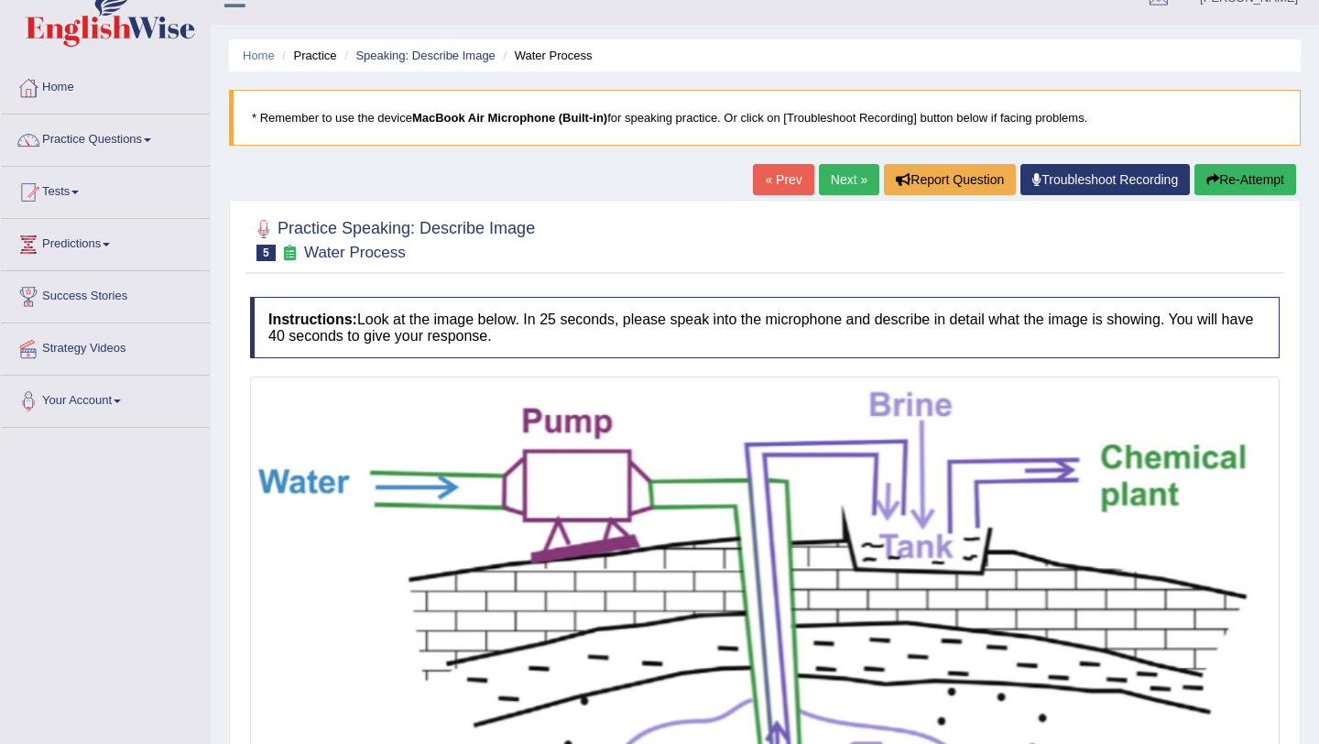
scroll to position [0, 0]
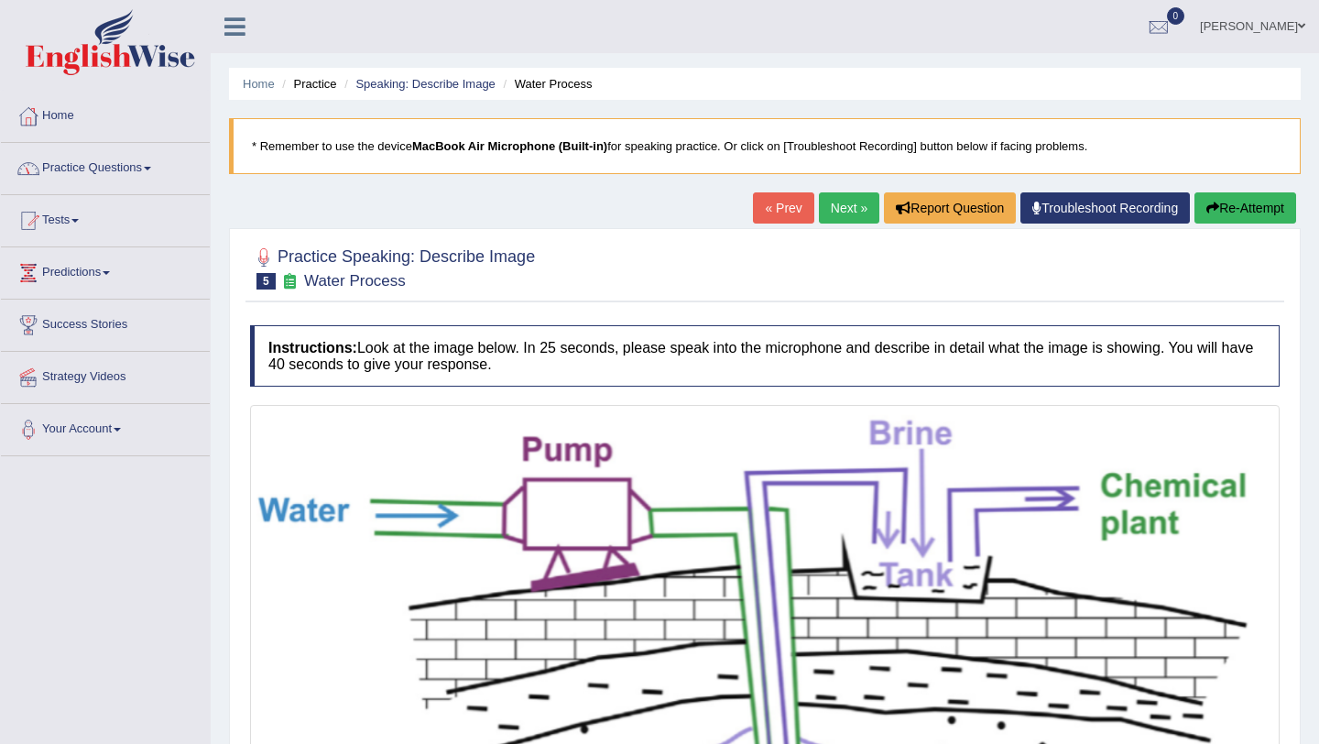
click at [843, 210] on link "Next »" at bounding box center [849, 207] width 60 height 31
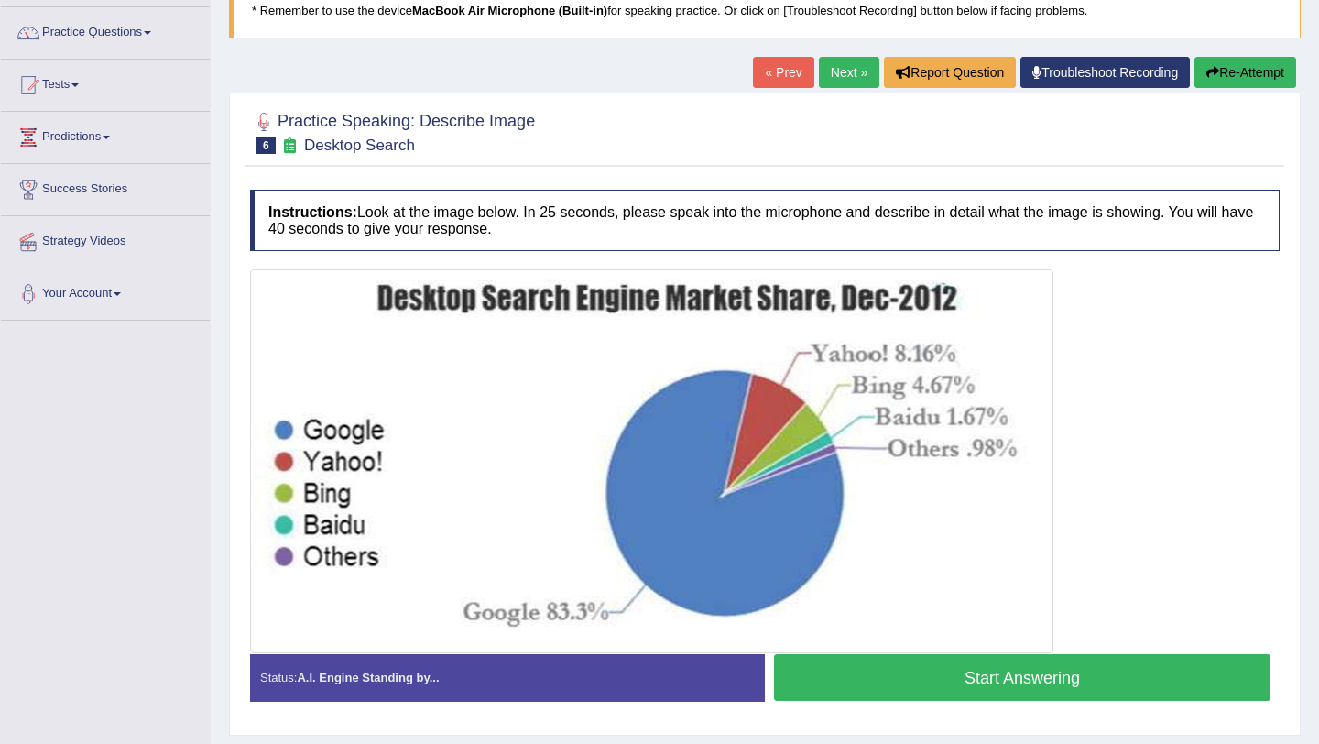
scroll to position [137, 0]
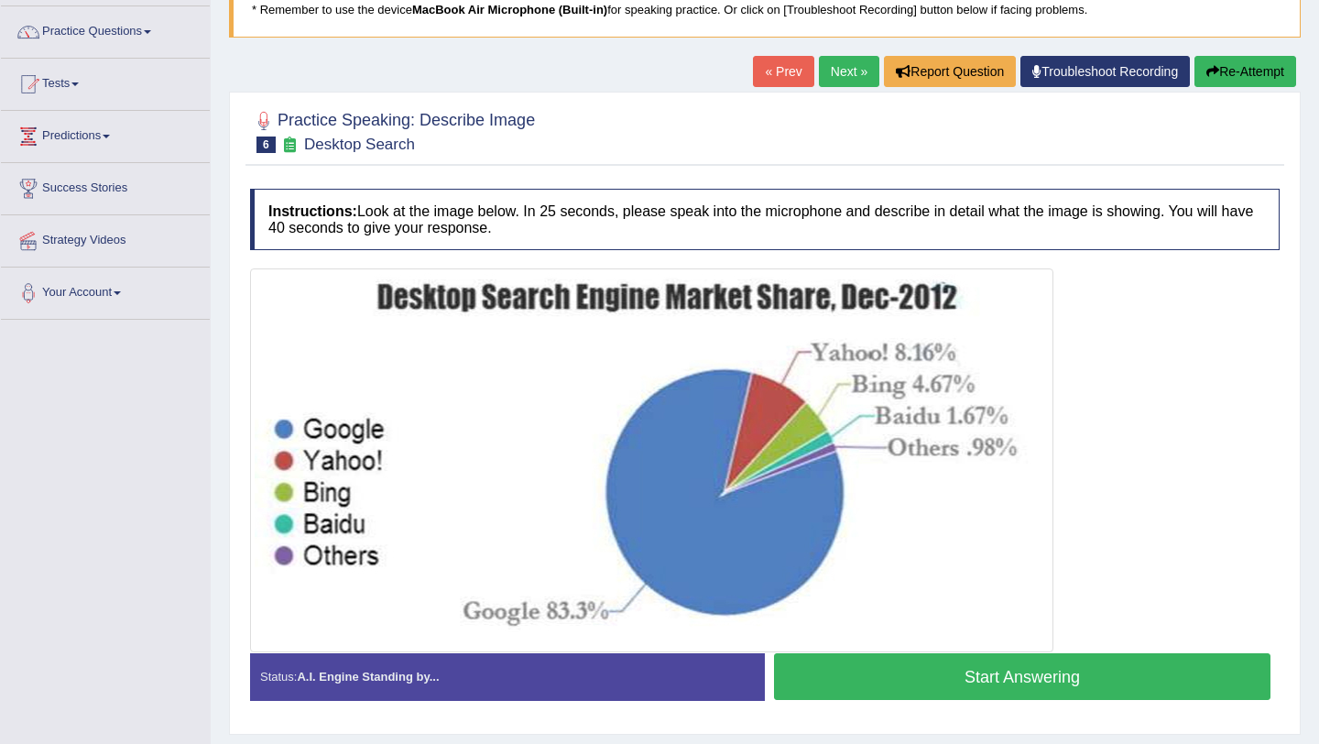
click at [989, 682] on button "Start Answering" at bounding box center [1022, 676] width 497 height 47
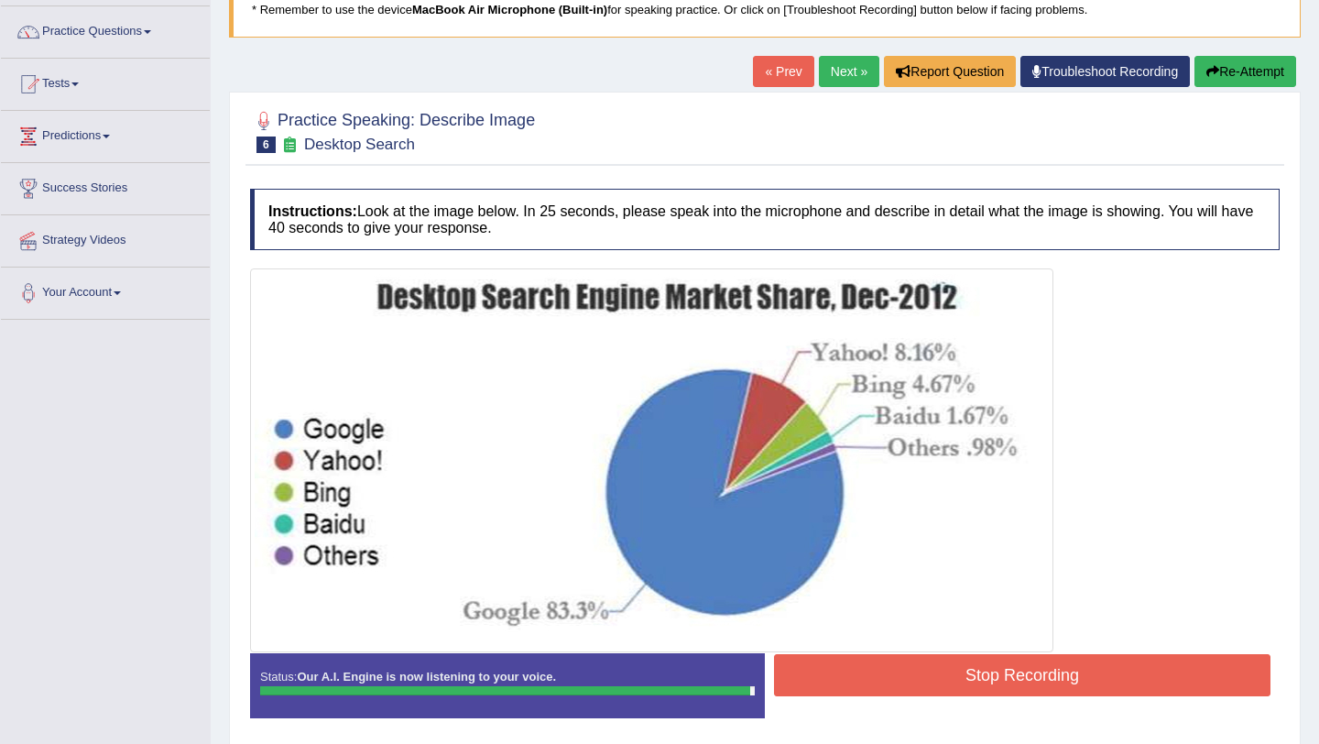
click at [972, 677] on button "Stop Recording" at bounding box center [1022, 675] width 497 height 42
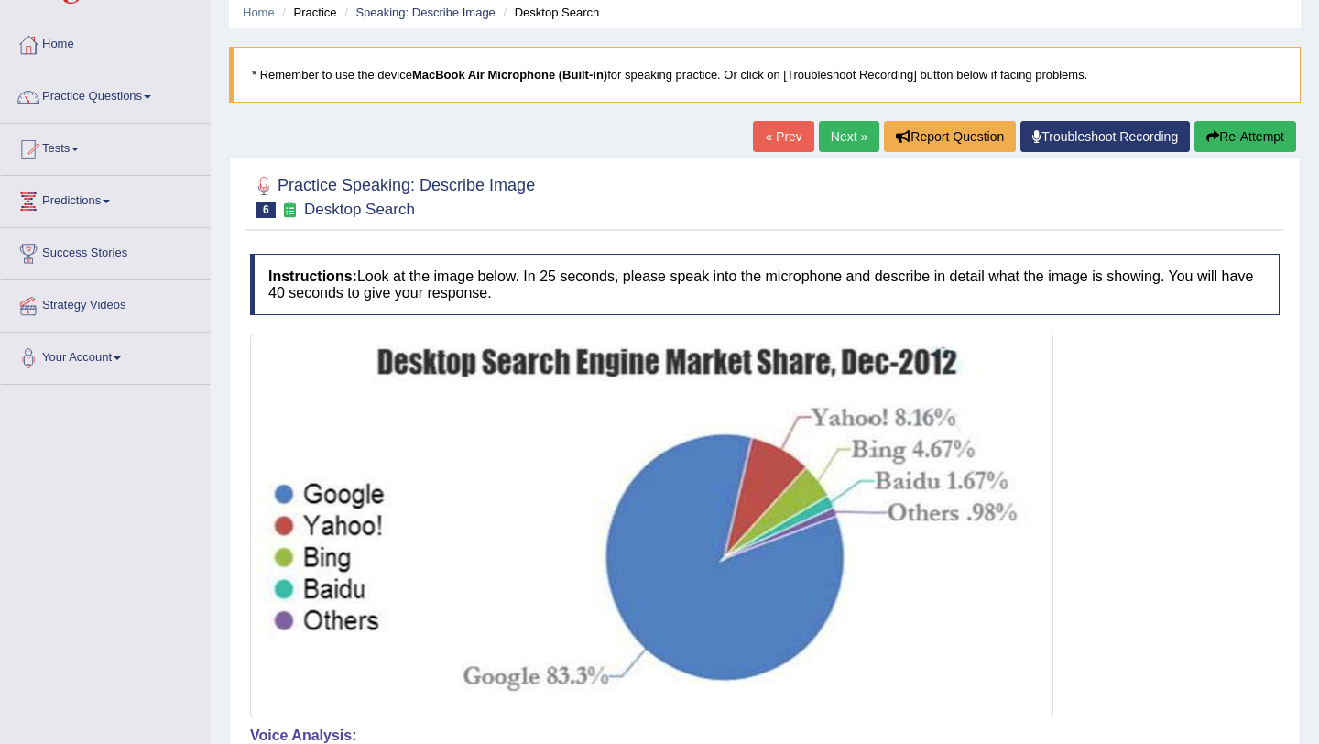
scroll to position [0, 0]
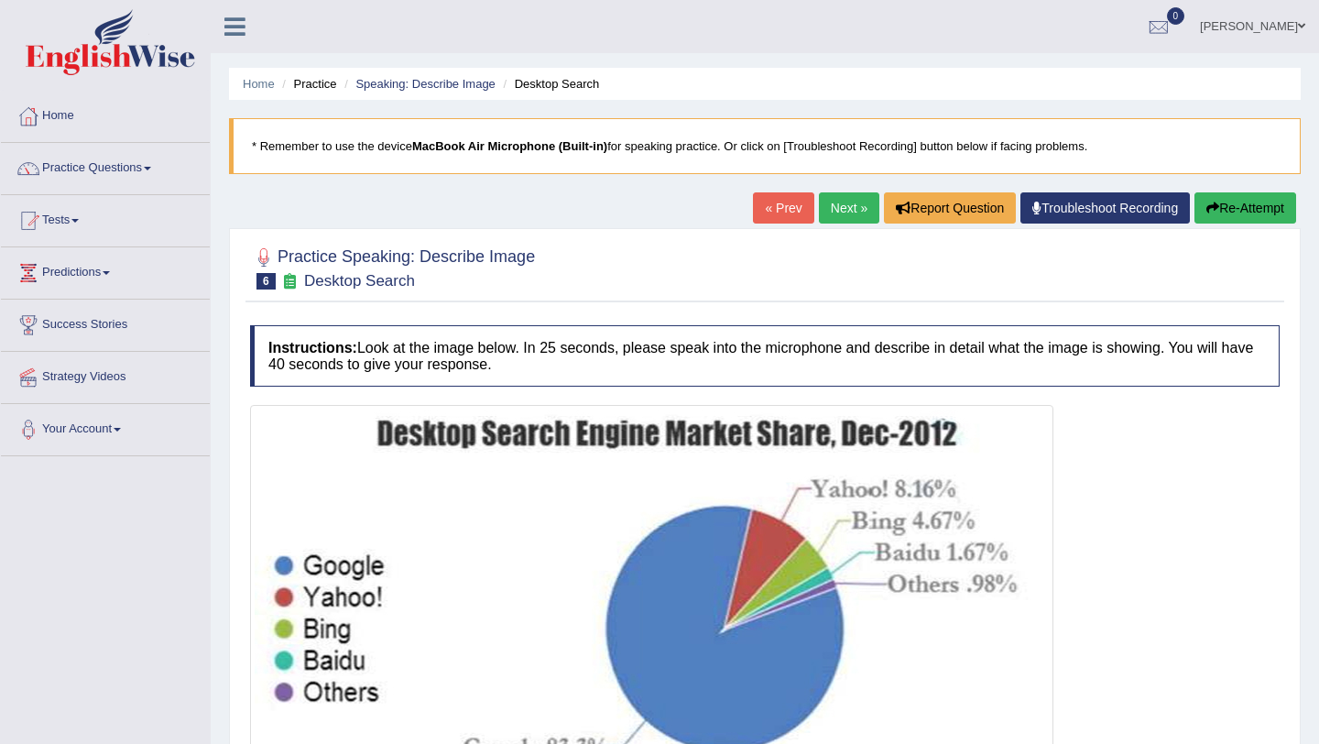
click at [837, 204] on link "Next »" at bounding box center [849, 207] width 60 height 31
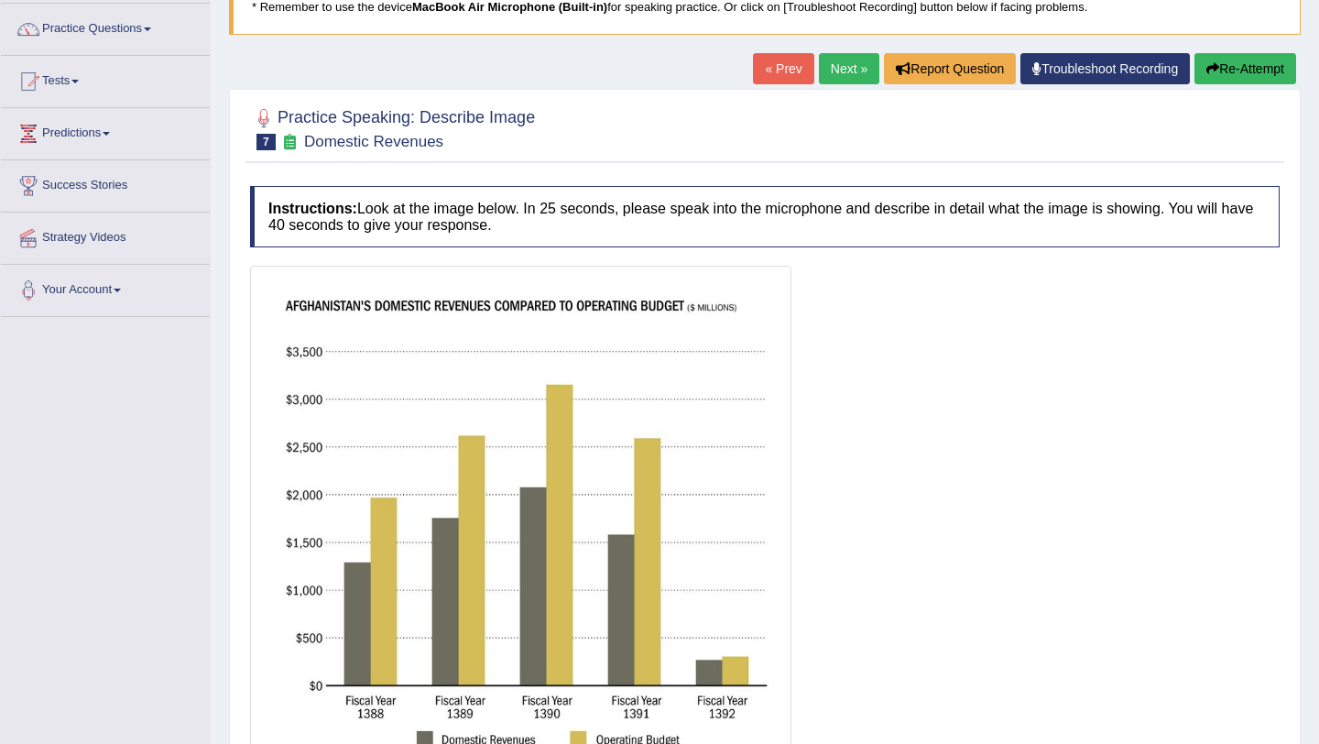
scroll to position [147, 0]
